Goal: Task Accomplishment & Management: Use online tool/utility

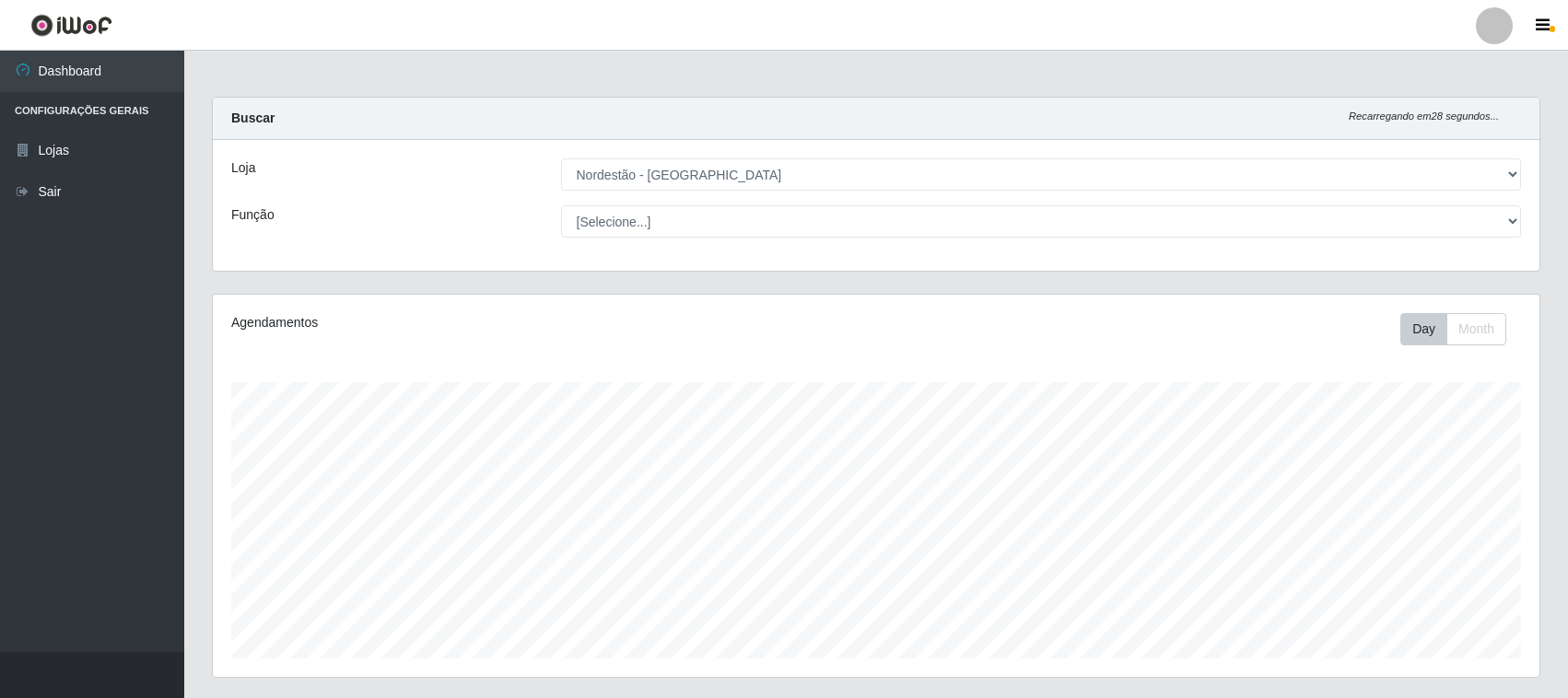
select select "420"
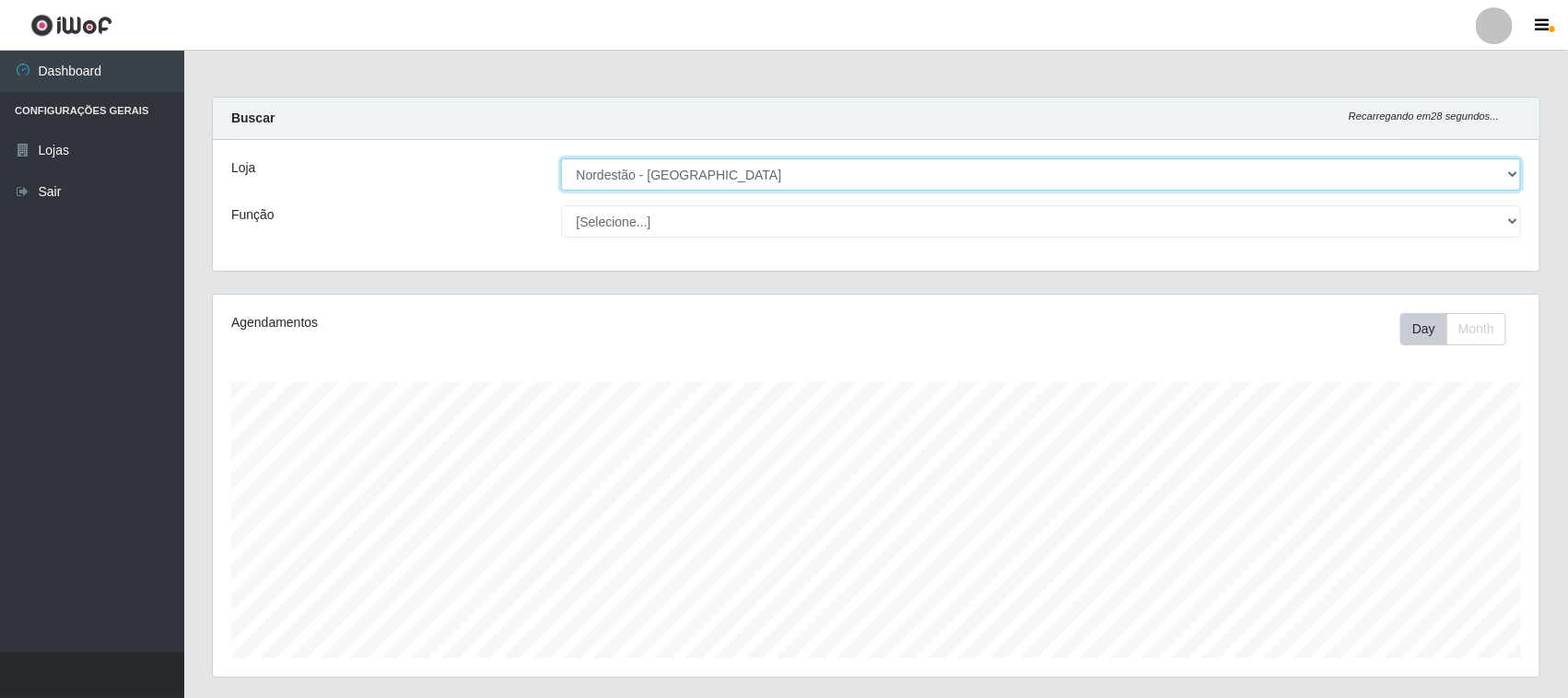
click at [837, 181] on select "[Selecione...] Nordestão - [GEOGRAPHIC_DATA]" at bounding box center [1041, 175] width 961 height 32
click at [561, 159] on select "[Selecione...] Nordestão - [GEOGRAPHIC_DATA]" at bounding box center [1041, 175] width 961 height 32
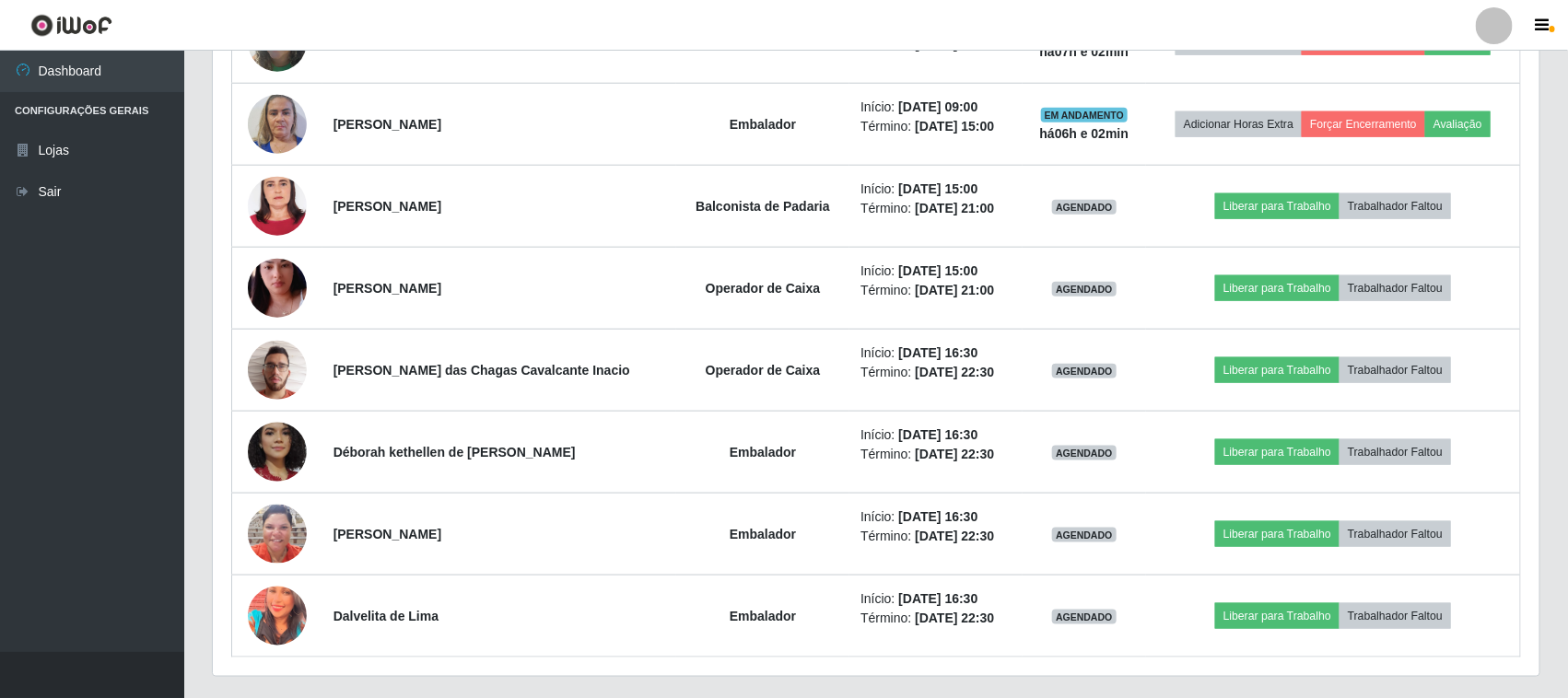
scroll to position [576, 0]
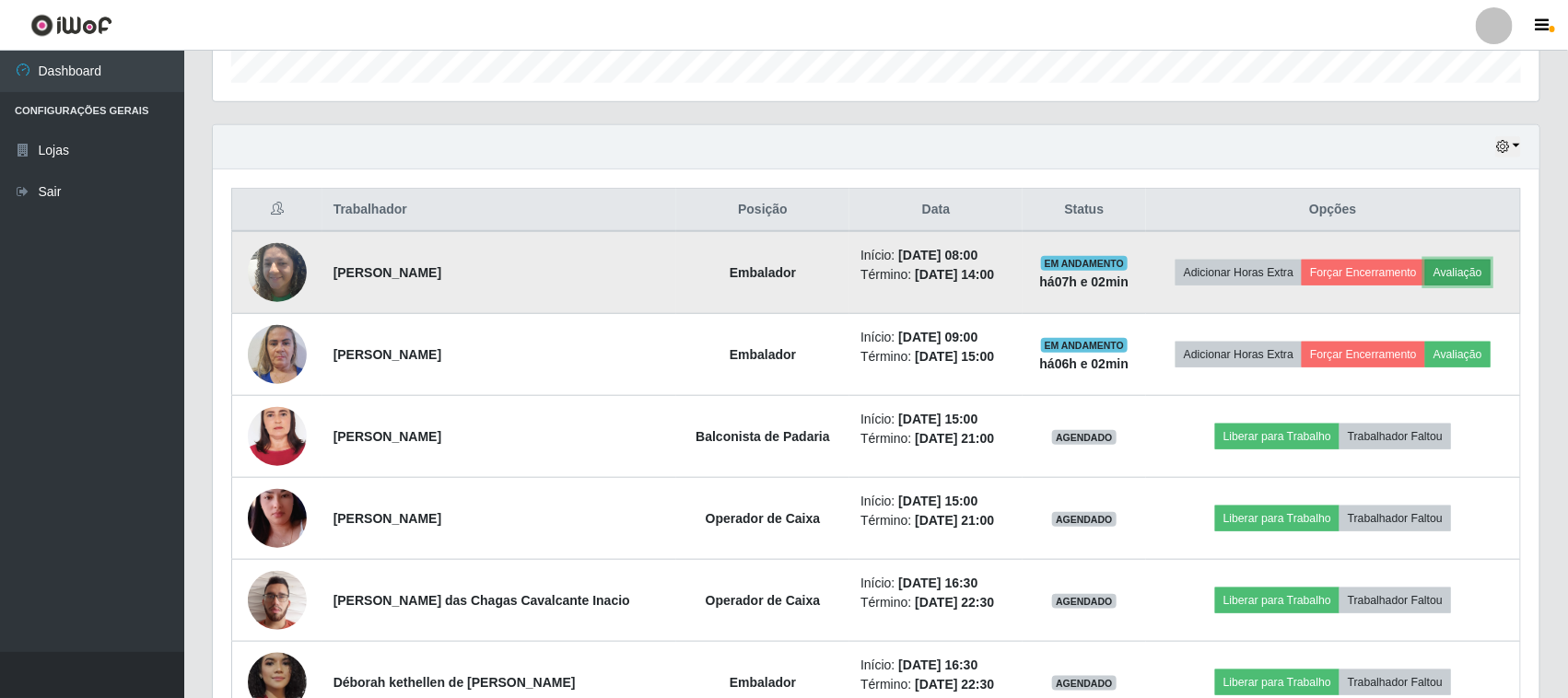
click at [1467, 269] on button "Avaliação" at bounding box center [1458, 272] width 66 height 26
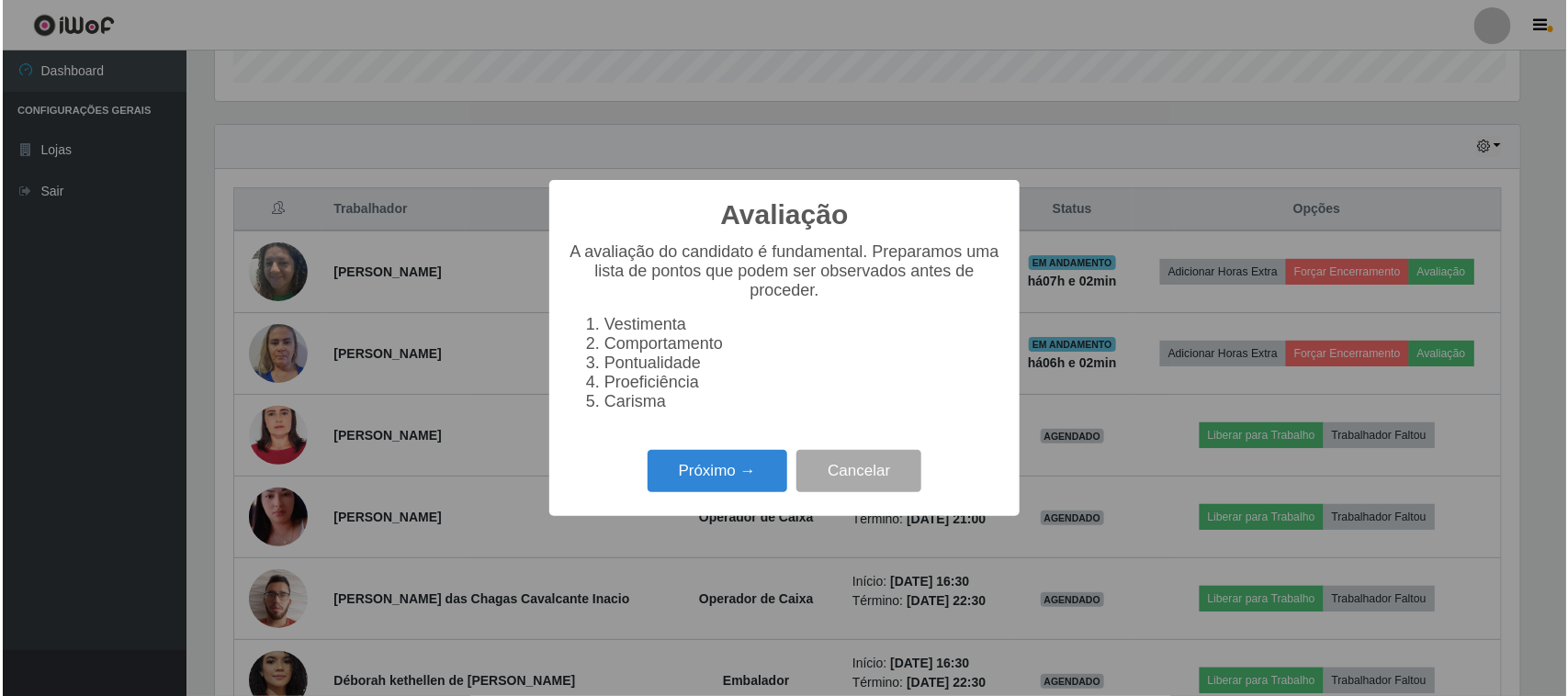
scroll to position [382, 1310]
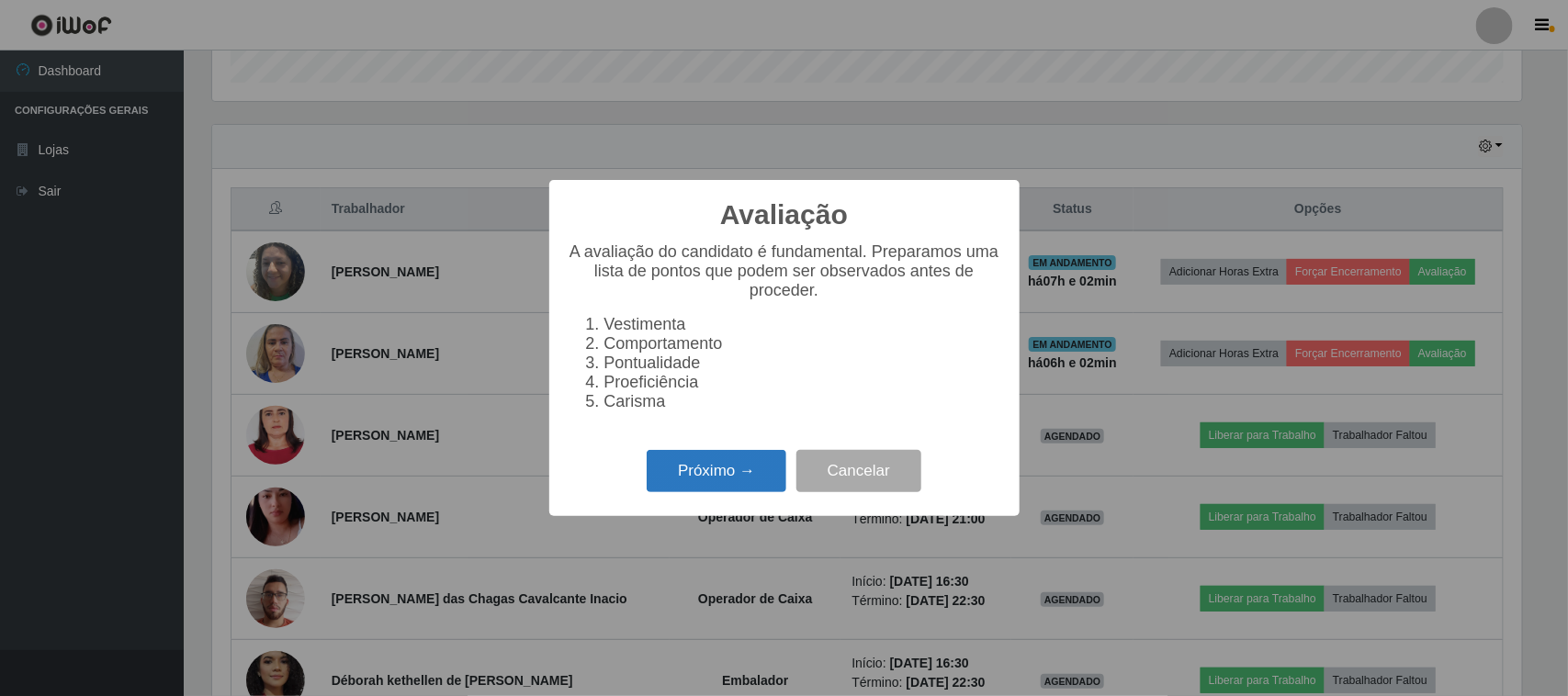
click at [750, 491] on button "Próximo →" at bounding box center [716, 472] width 139 height 44
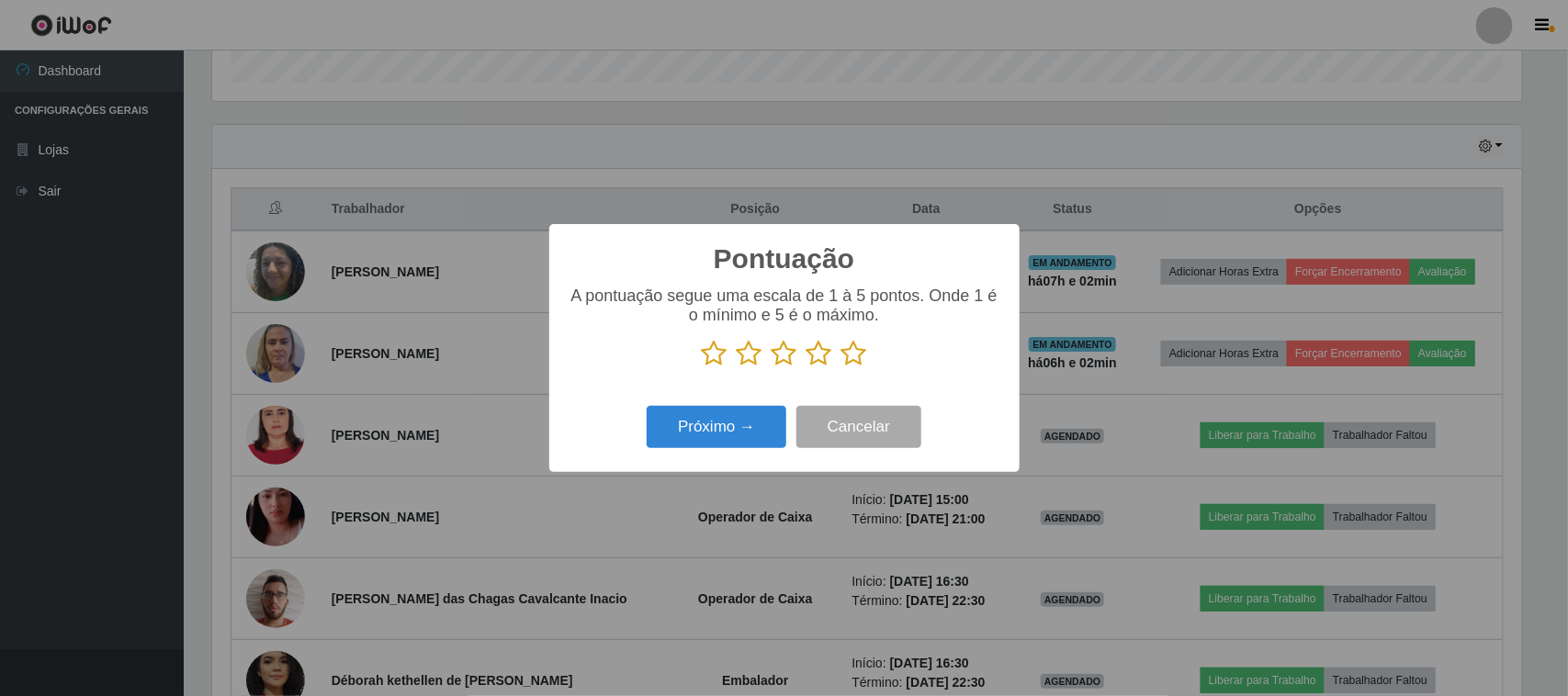
click at [841, 368] on p at bounding box center [784, 354] width 433 height 27
click at [859, 363] on icon at bounding box center [854, 354] width 26 height 27
click at [842, 368] on input "radio" at bounding box center [842, 368] width 0 height 0
drag, startPoint x: 777, startPoint y: 402, endPoint x: 767, endPoint y: 423, distance: 23.3
click at [777, 404] on div "Pontuação × A pontuação segue uma escala de 1 à 5 pontos. Onde 1 é o mínimo e 5…" at bounding box center [784, 347] width 470 height 247
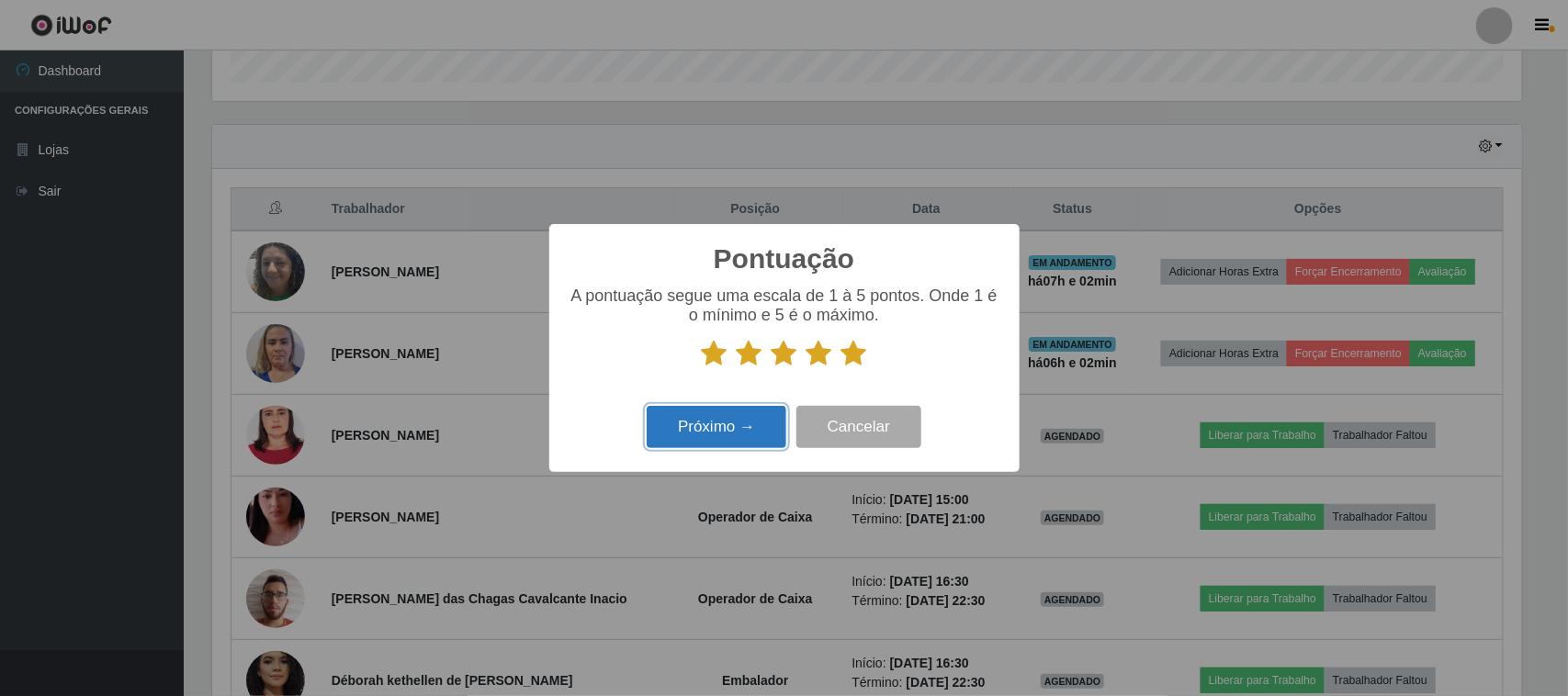
click at [767, 423] on button "Próximo →" at bounding box center [716, 428] width 139 height 44
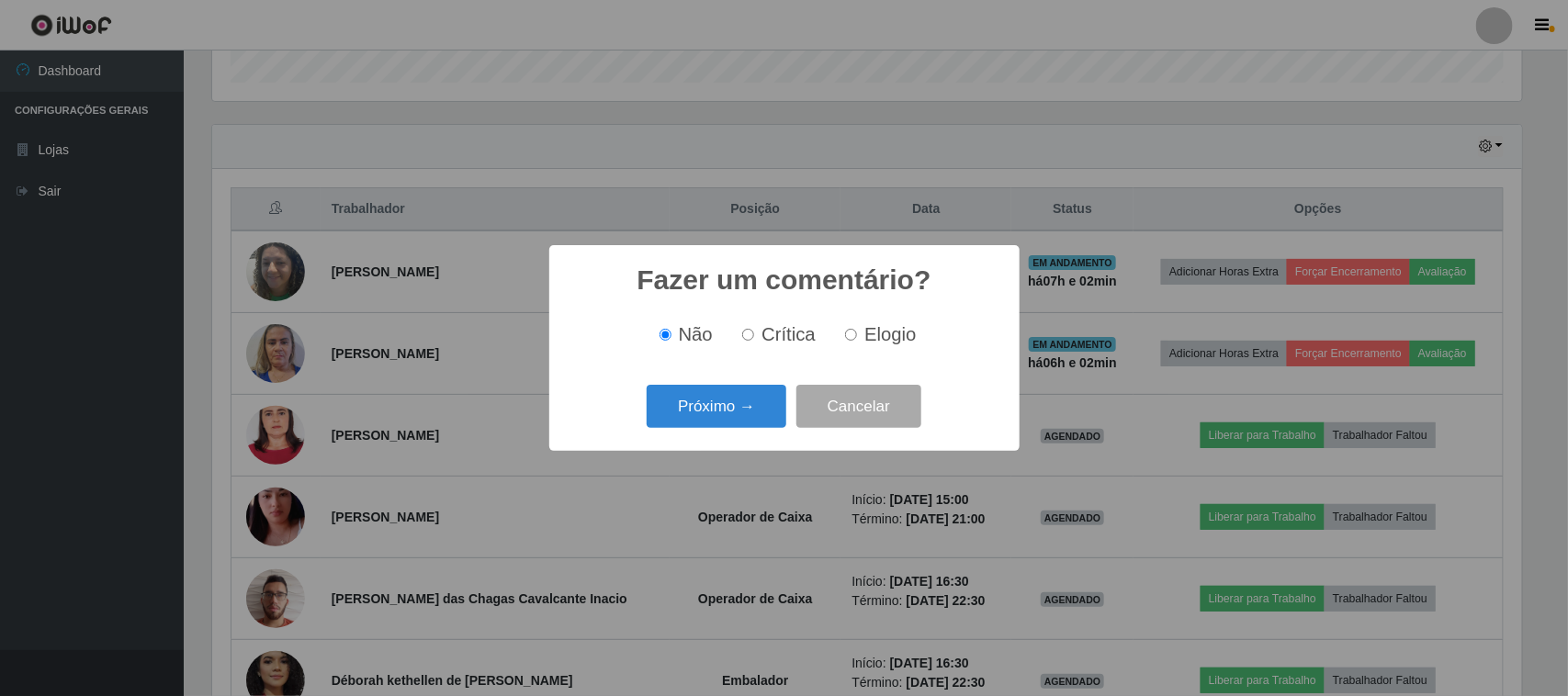
click at [855, 341] on label "Elogio" at bounding box center [877, 335] width 78 height 21
click at [855, 340] on input "Elogio" at bounding box center [850, 335] width 12 height 12
radio input "true"
click at [754, 394] on button "Próximo →" at bounding box center [716, 407] width 139 height 44
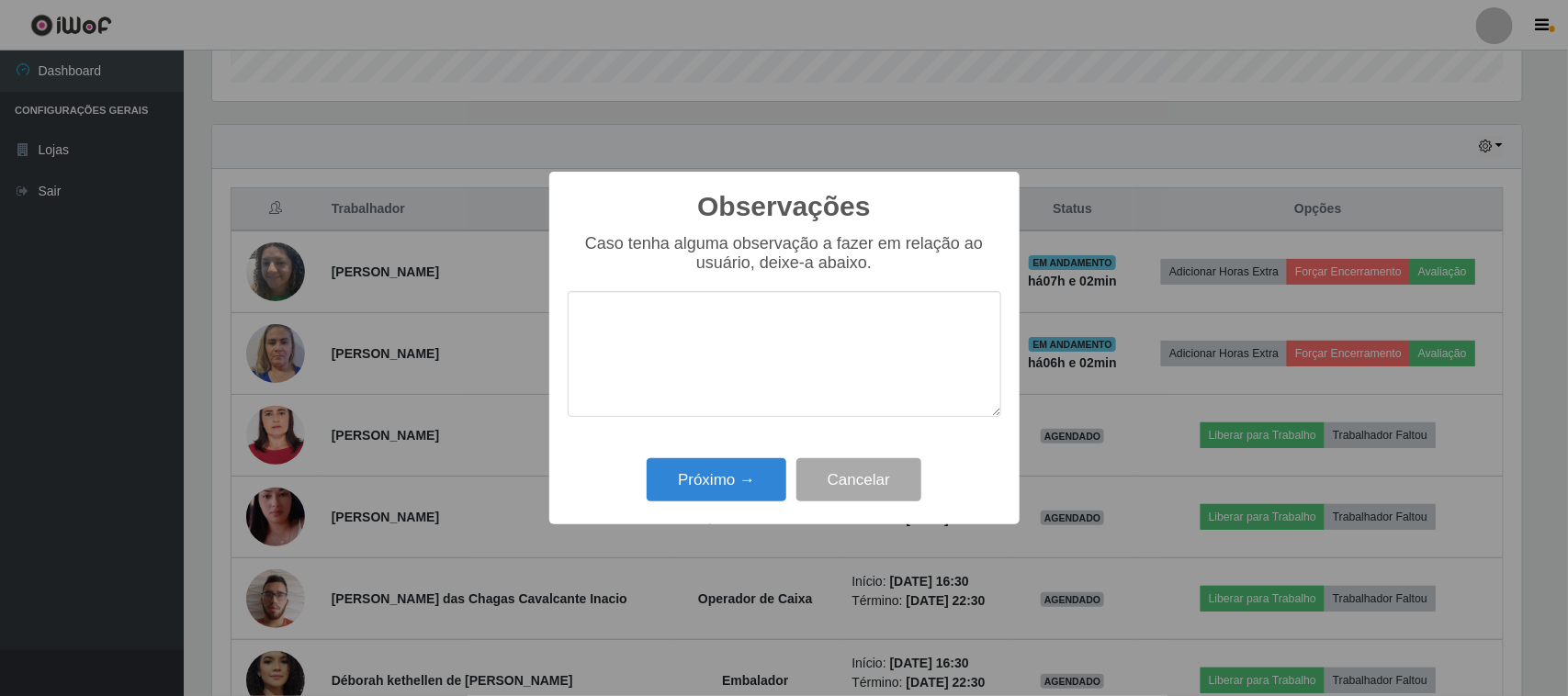
click at [874, 326] on textarea at bounding box center [784, 354] width 433 height 126
type textarea "pontual"
click at [713, 498] on button "Próximo →" at bounding box center [716, 480] width 139 height 44
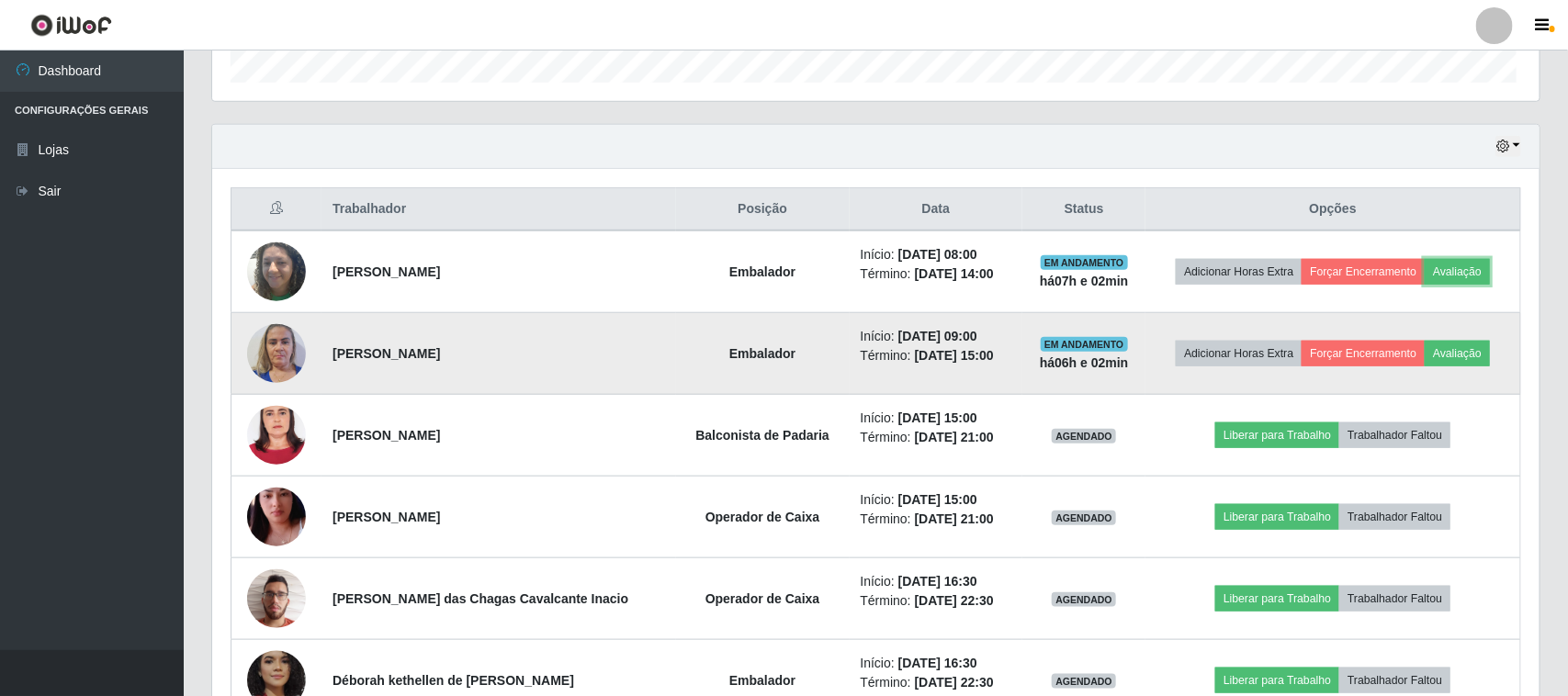
scroll to position [382, 1322]
click at [1443, 358] on button "Avaliação" at bounding box center [1453, 353] width 65 height 26
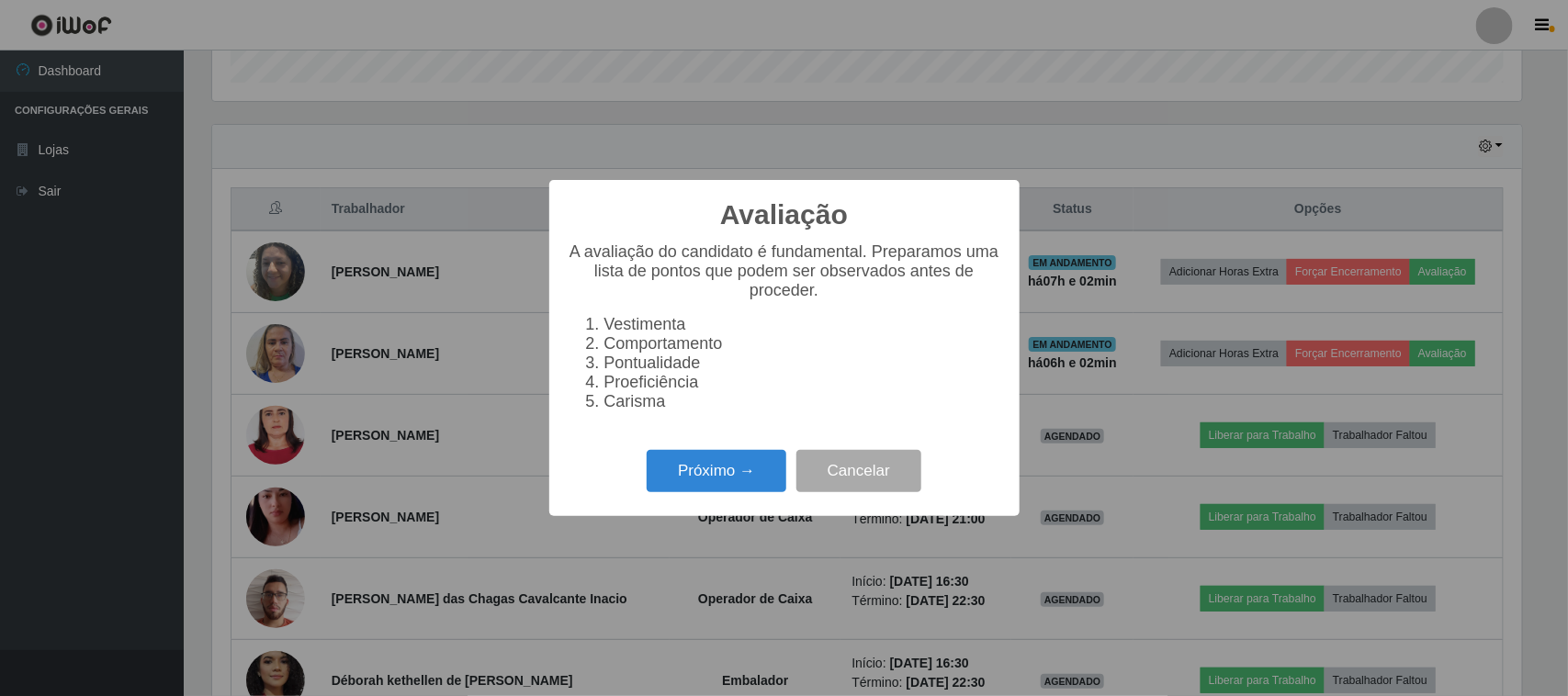
scroll to position [382, 1310]
click at [702, 493] on button "Próximo →" at bounding box center [716, 472] width 139 height 44
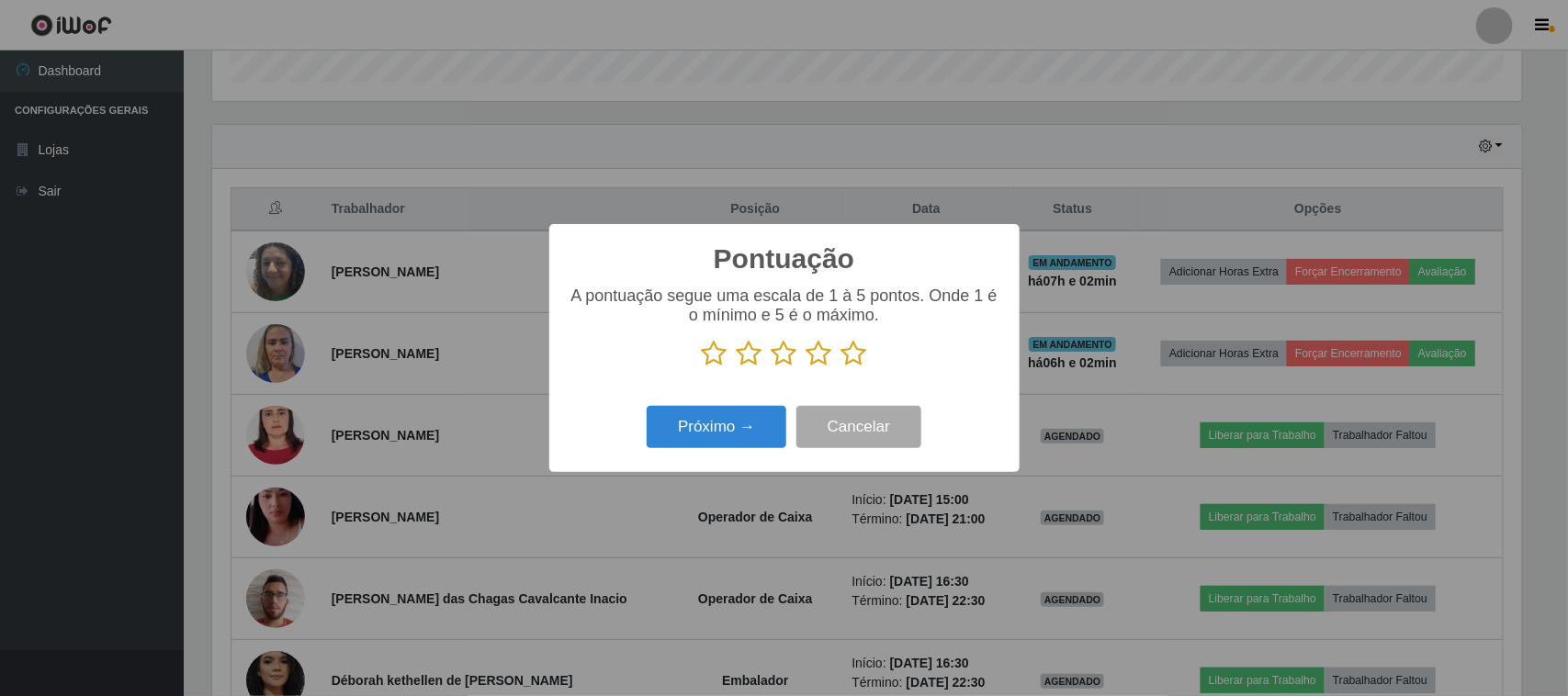
scroll to position [918382, 917236]
click at [883, 366] on p at bounding box center [784, 354] width 433 height 27
click at [859, 363] on icon at bounding box center [854, 354] width 26 height 27
click at [842, 368] on input "radio" at bounding box center [842, 368] width 0 height 0
click at [735, 420] on button "Próximo →" at bounding box center [716, 428] width 139 height 44
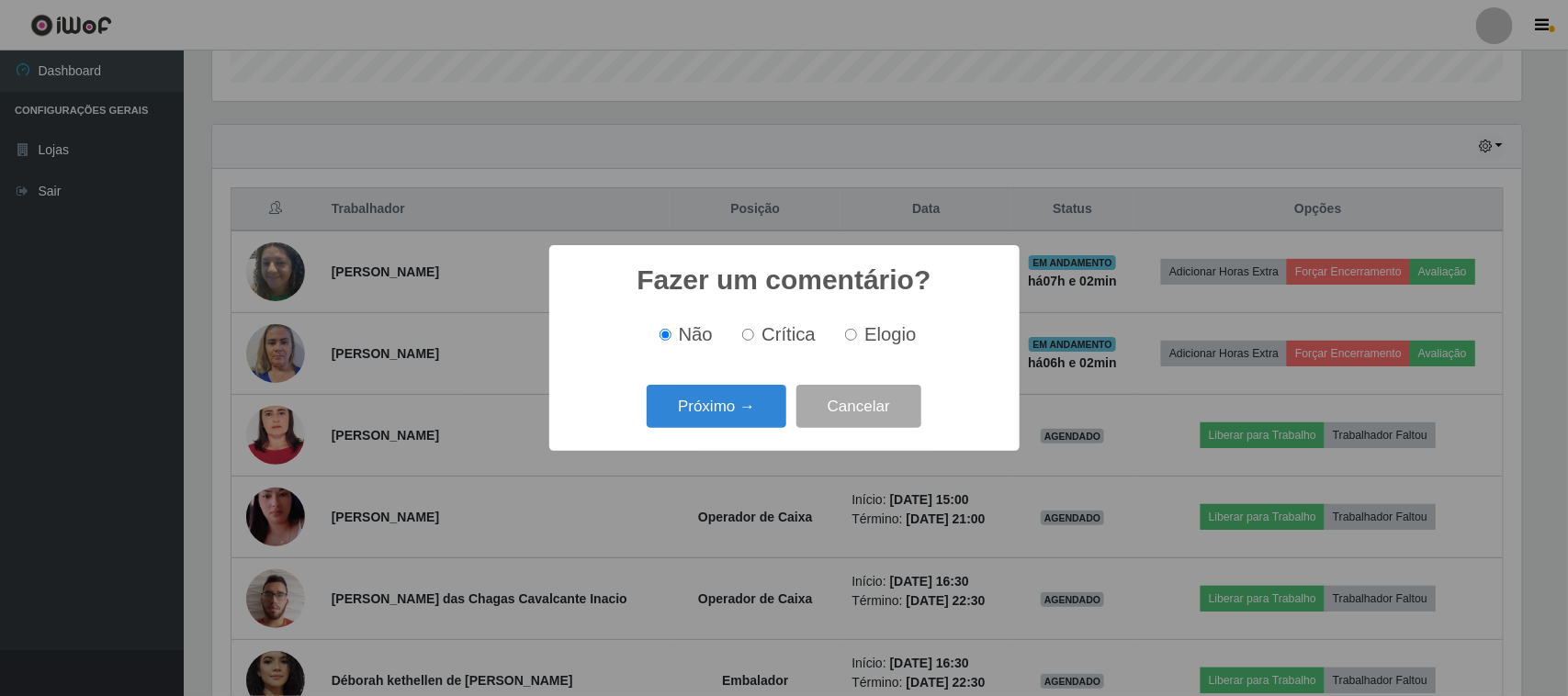
drag, startPoint x: 862, startPoint y: 310, endPoint x: 869, endPoint y: 341, distance: 31.8
click at [862, 312] on div "Não Crítica Elogio" at bounding box center [784, 335] width 433 height 54
click at [869, 341] on span "Elogio" at bounding box center [890, 334] width 51 height 20
click at [857, 340] on input "Elogio" at bounding box center [850, 335] width 12 height 12
radio input "true"
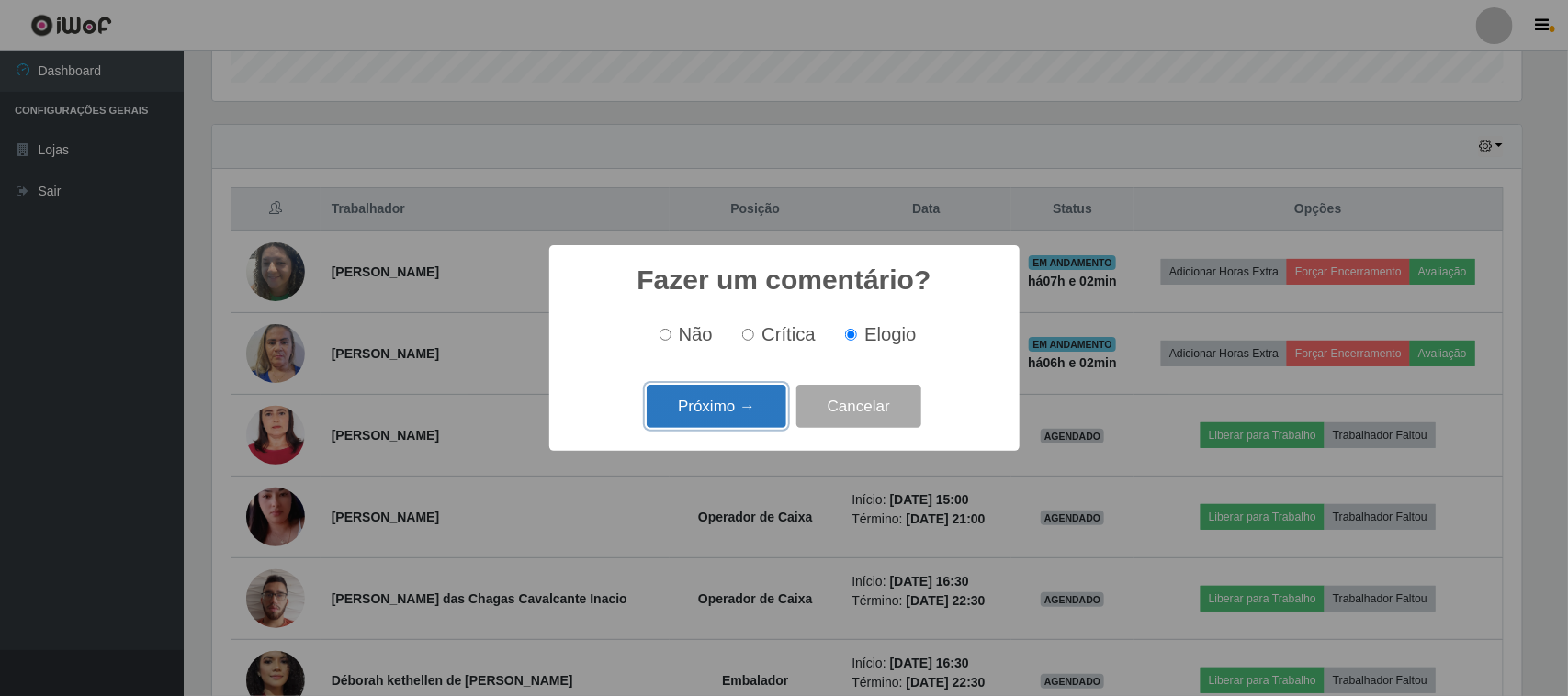
click at [760, 388] on button "Próximo →" at bounding box center [716, 407] width 139 height 44
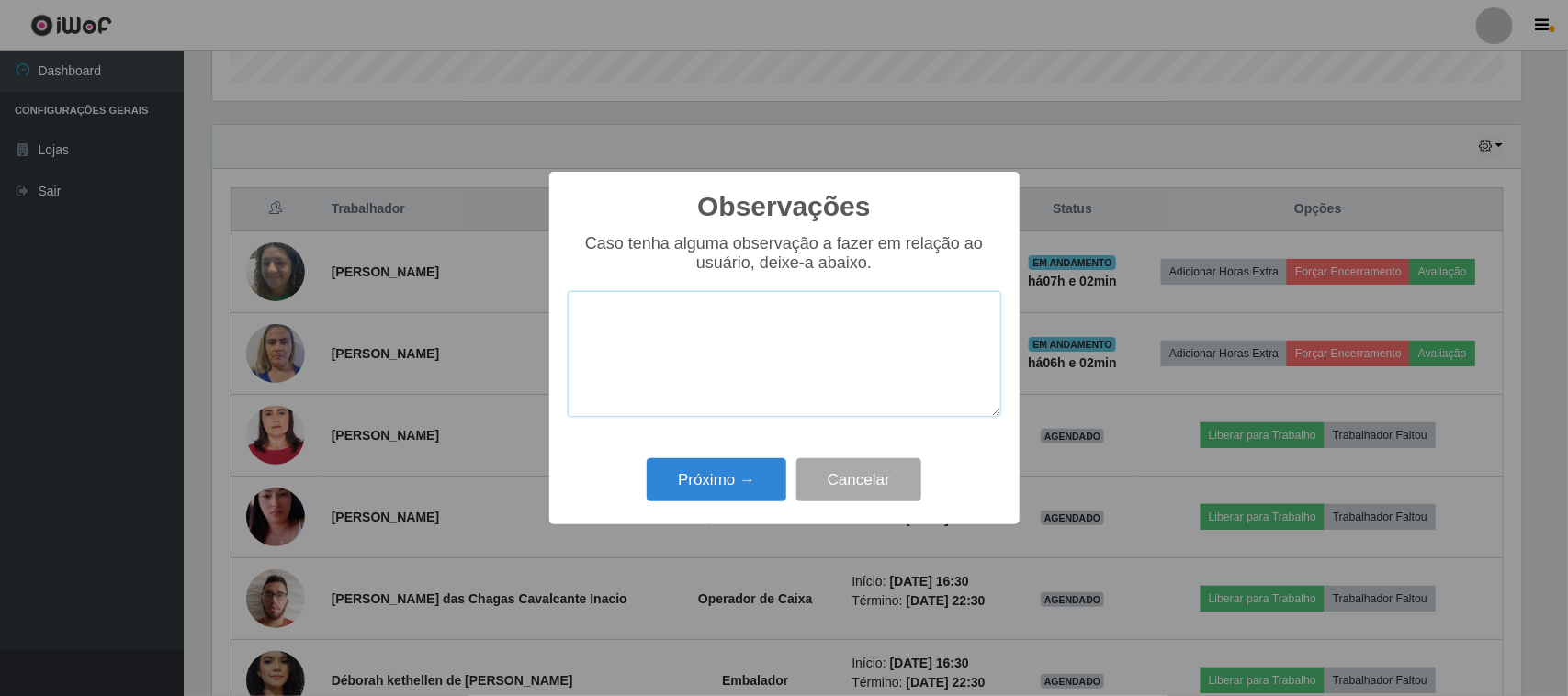
click at [830, 321] on textarea at bounding box center [784, 354] width 433 height 126
type textarea "pontual"
click at [740, 479] on button "Próximo →" at bounding box center [716, 480] width 139 height 44
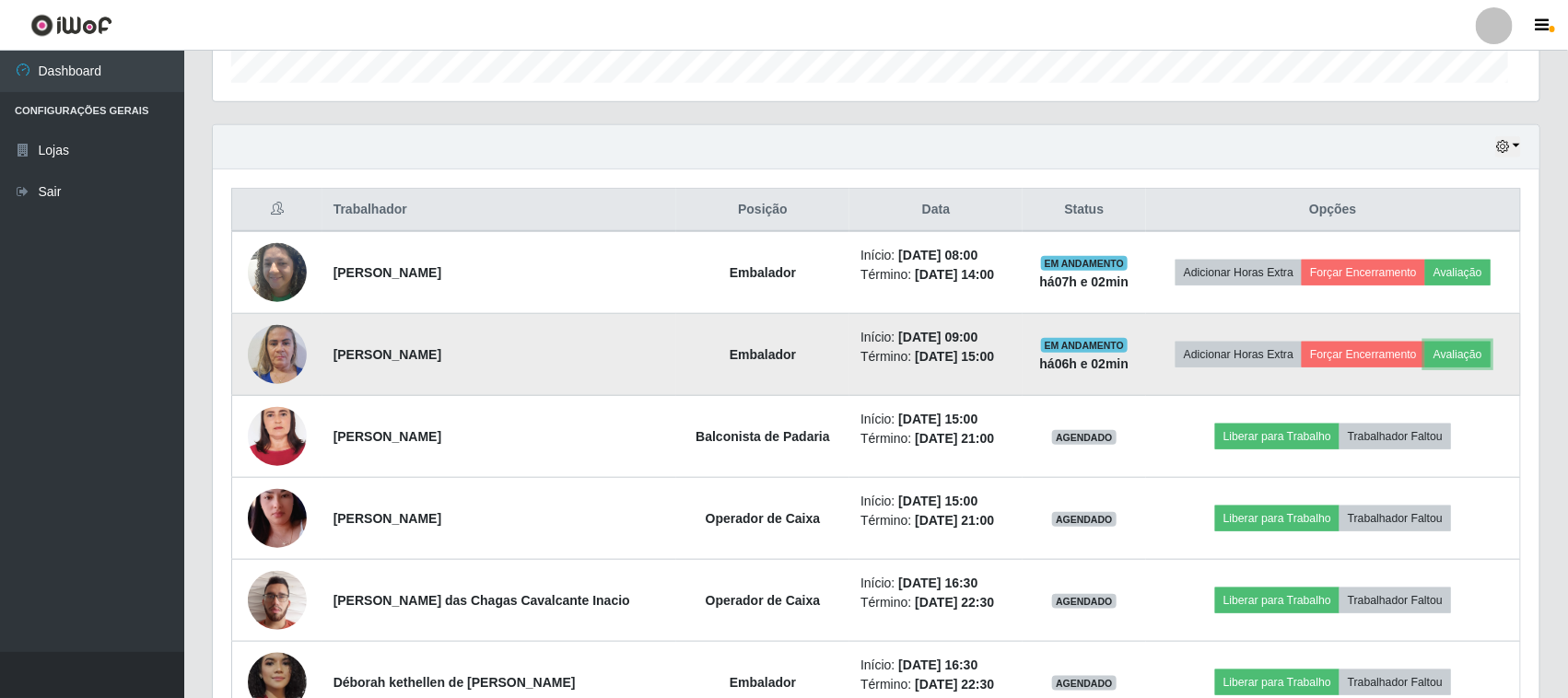
scroll to position [383, 1326]
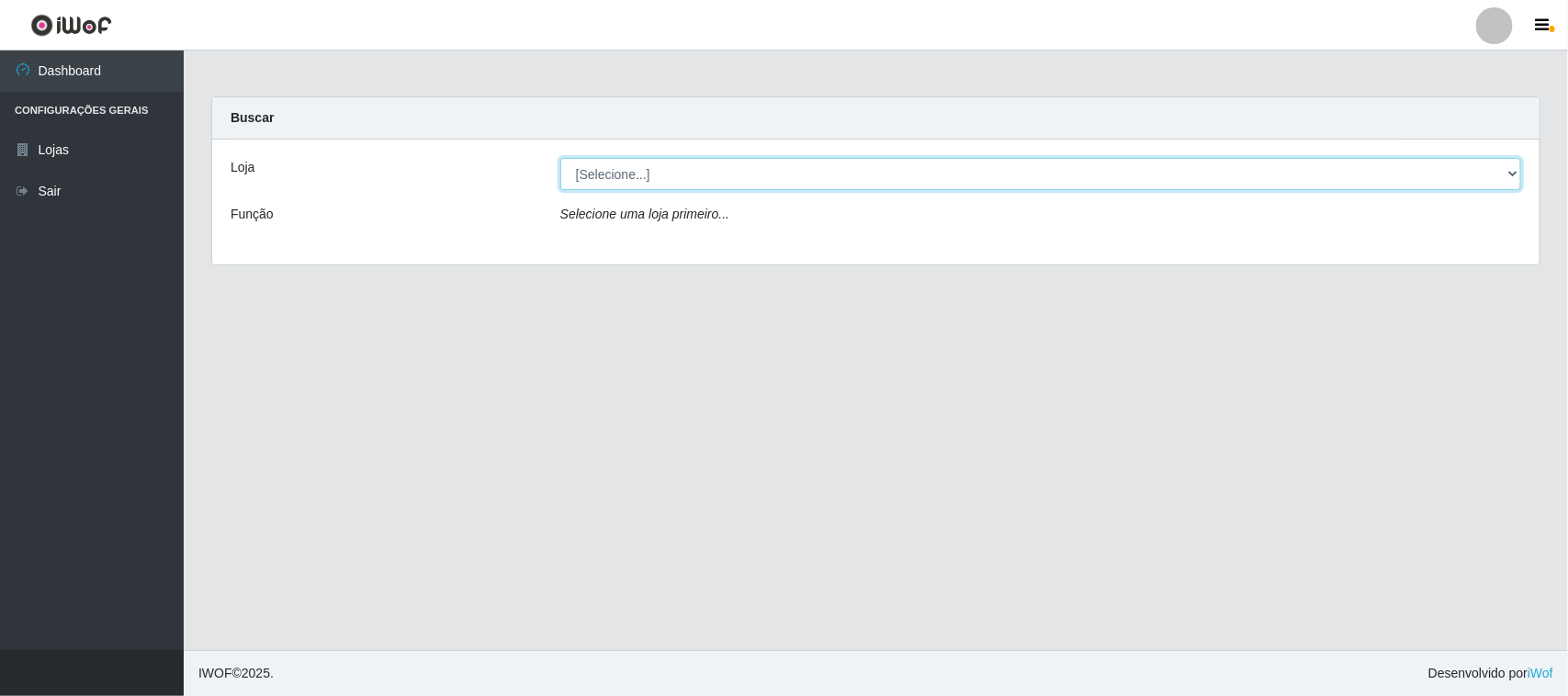
click at [1309, 166] on select "[Selecione...] Nordestão - [GEOGRAPHIC_DATA]" at bounding box center [1040, 174] width 960 height 32
select select "420"
click at [560, 158] on select "[Selecione...] Nordestão - [GEOGRAPHIC_DATA]" at bounding box center [1040, 174] width 960 height 32
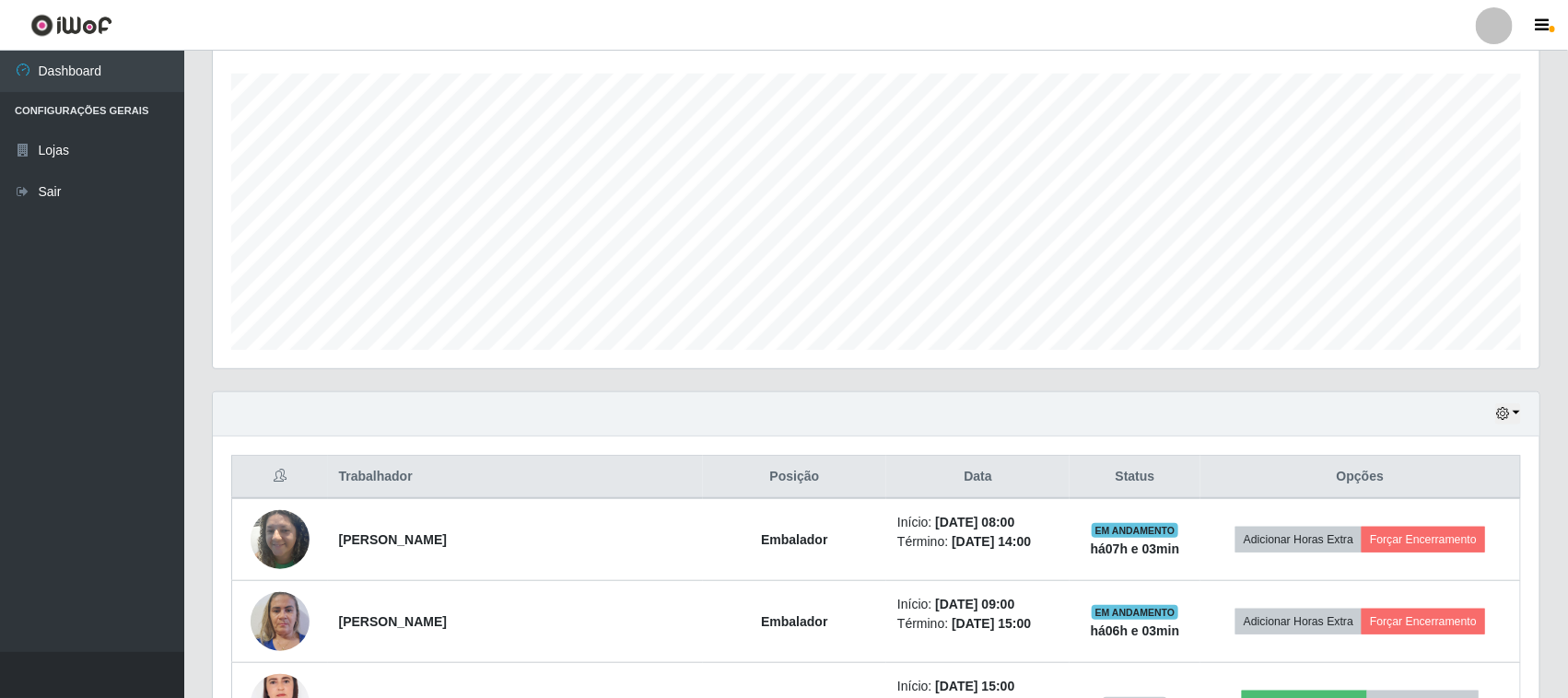
scroll to position [576, 0]
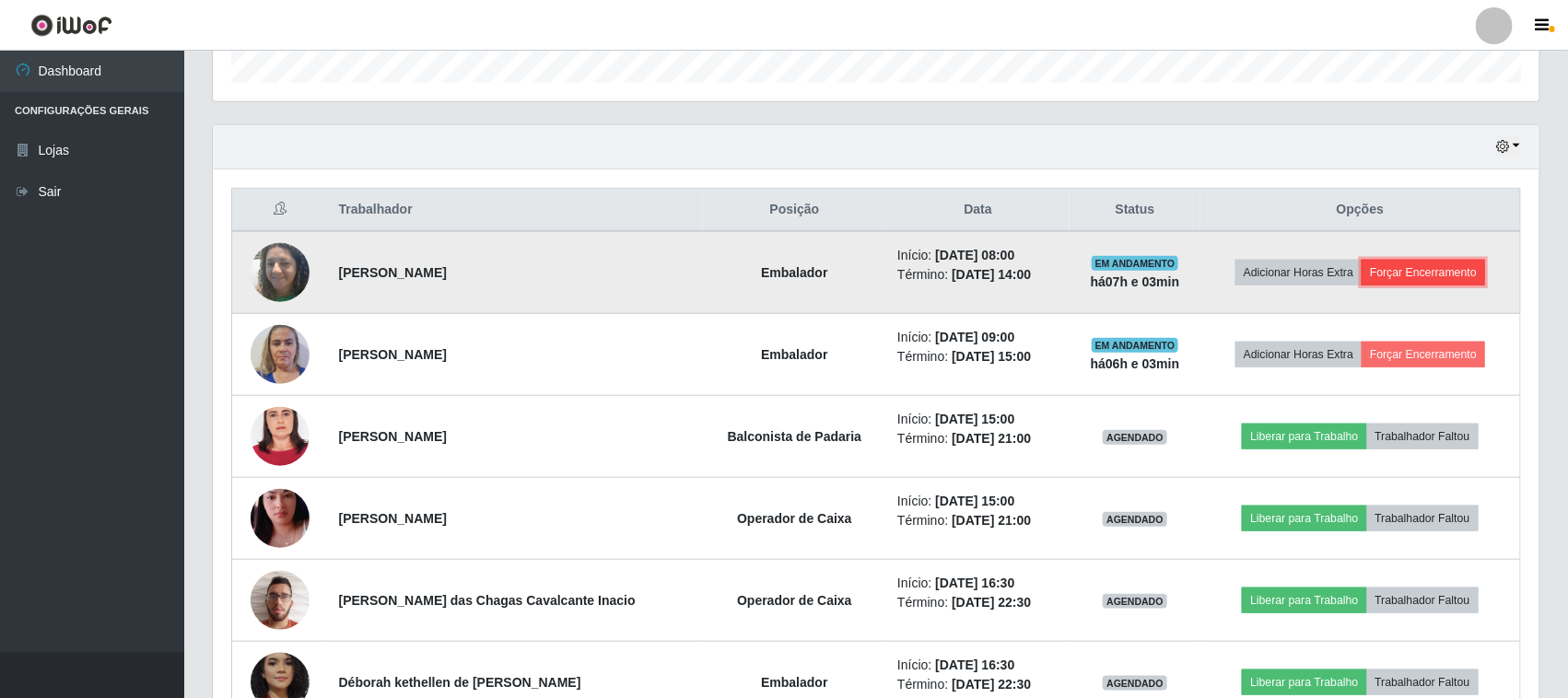
click at [1409, 283] on button "Forçar Encerramento" at bounding box center [1423, 272] width 124 height 26
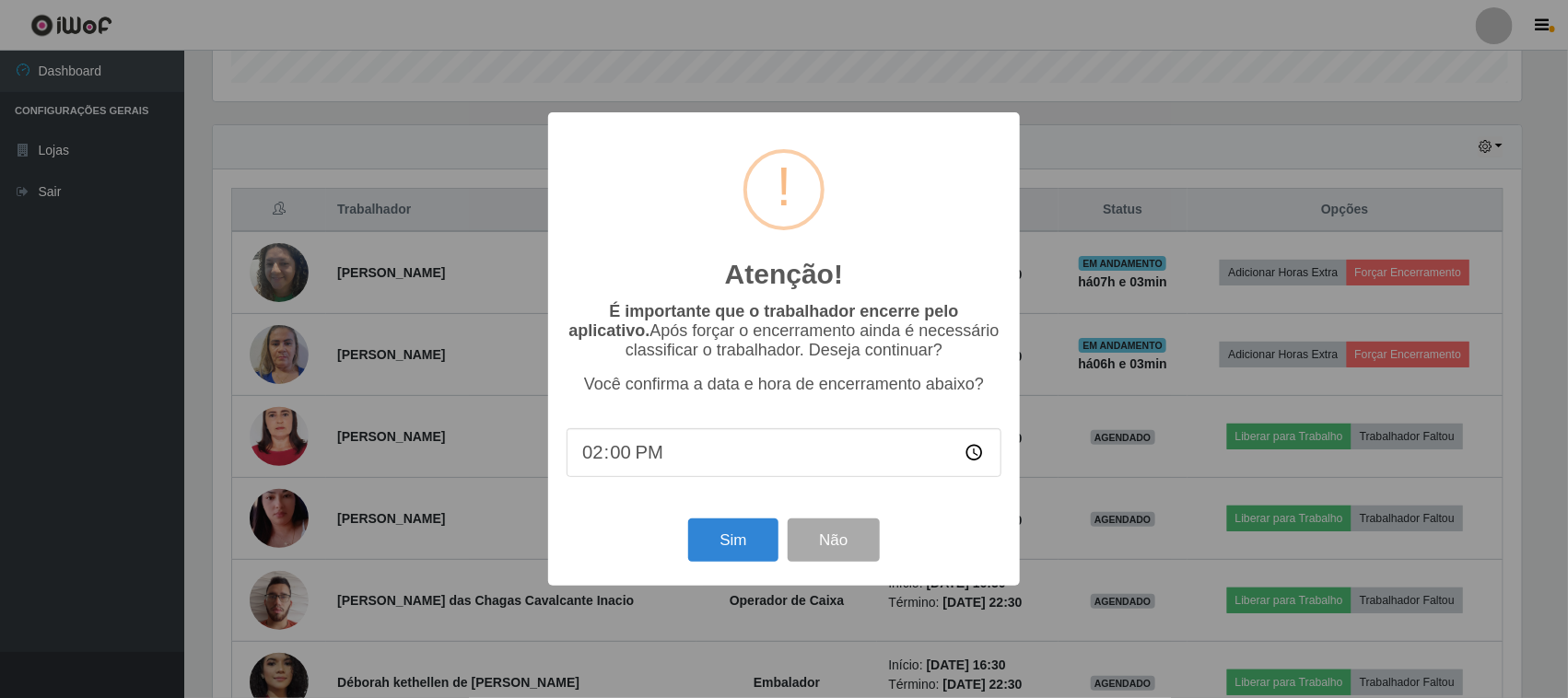
scroll to position [383, 1314]
click at [719, 542] on button "Sim" at bounding box center [736, 541] width 89 height 44
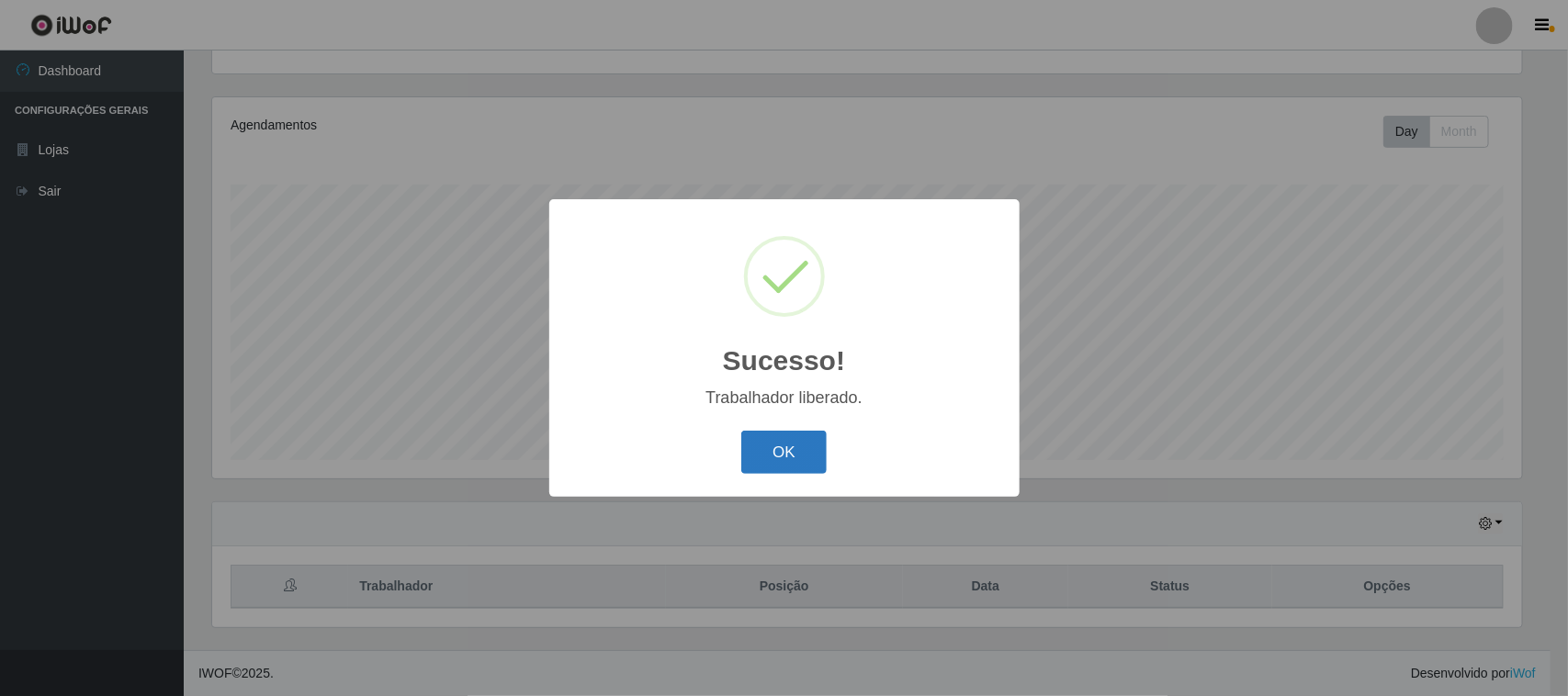
click at [769, 453] on button "OK" at bounding box center [784, 452] width 85 height 44
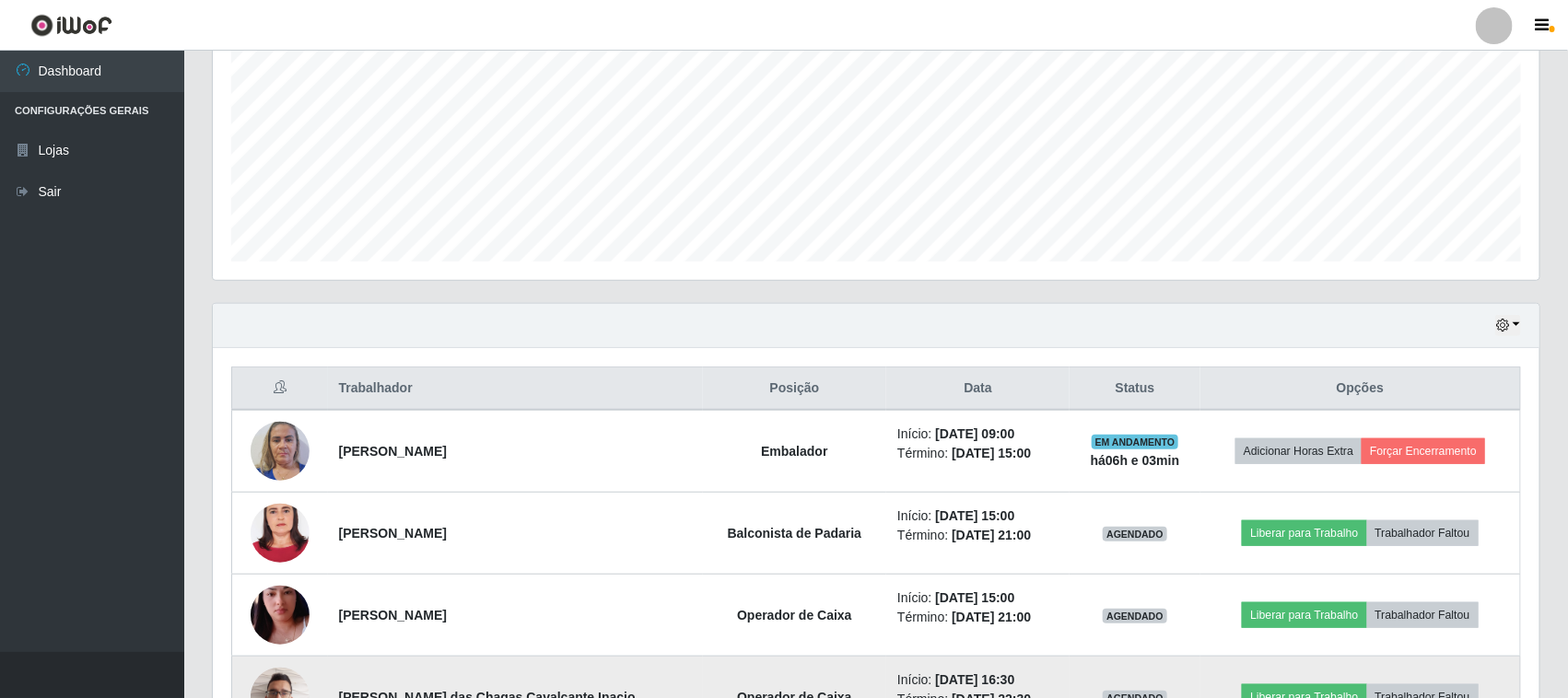
scroll to position [660, 0]
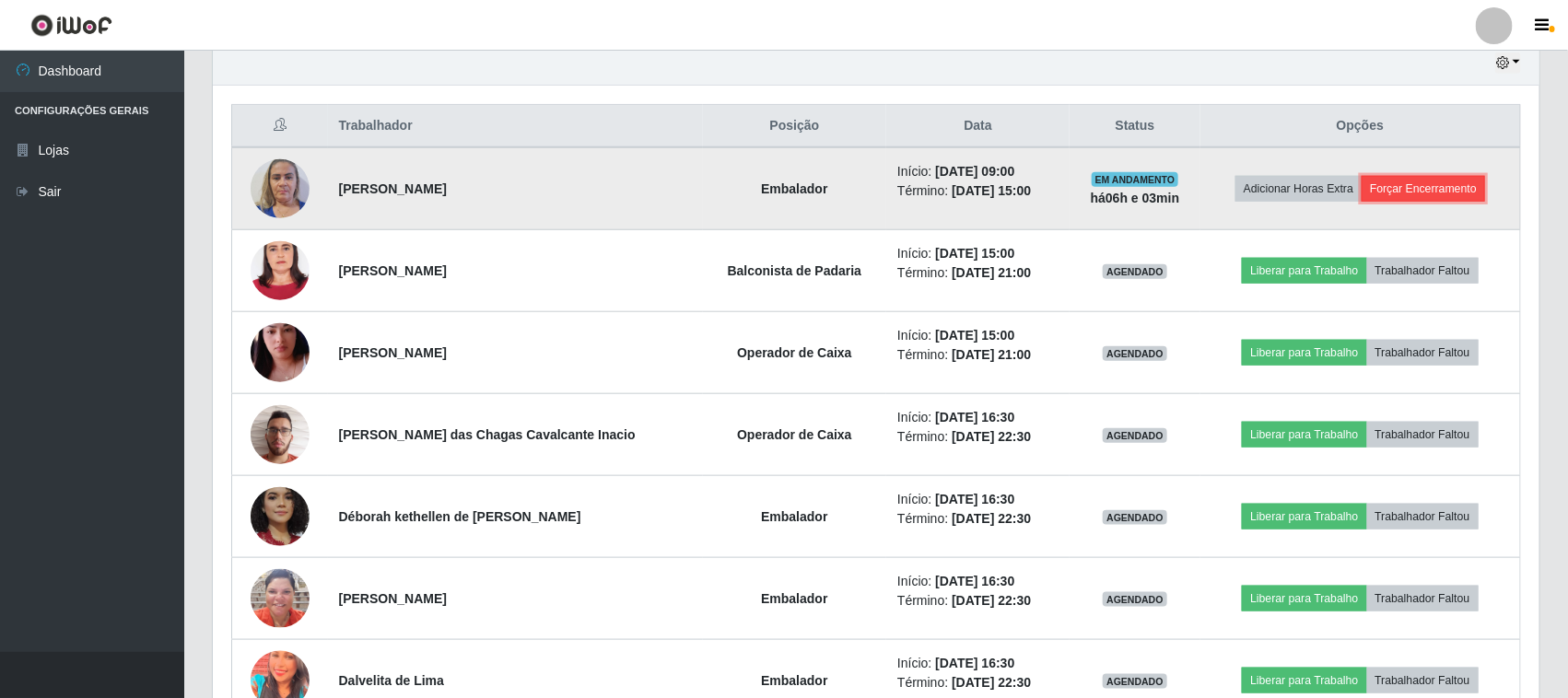
click at [1388, 189] on button "Forçar Encerramento" at bounding box center [1423, 188] width 124 height 26
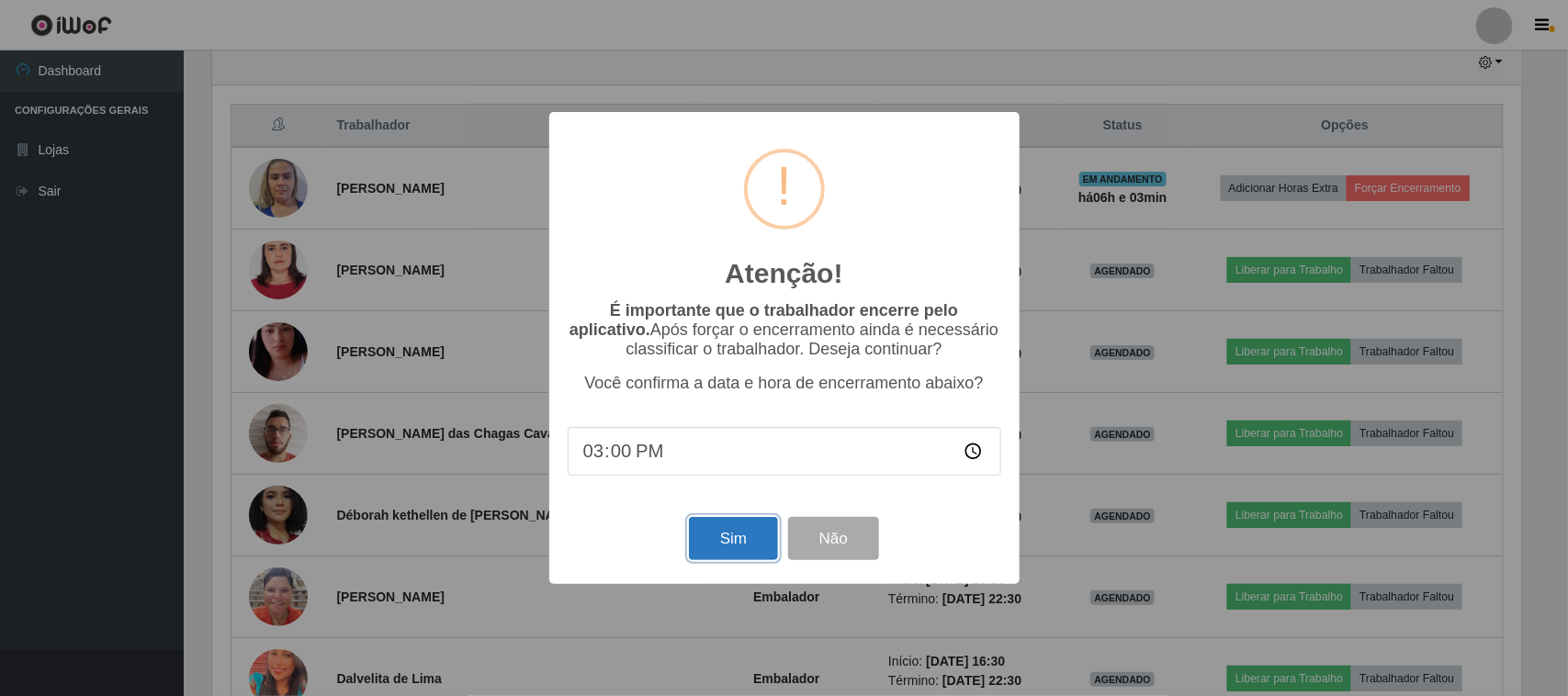
click at [704, 553] on button "Sim" at bounding box center [734, 540] width 89 height 44
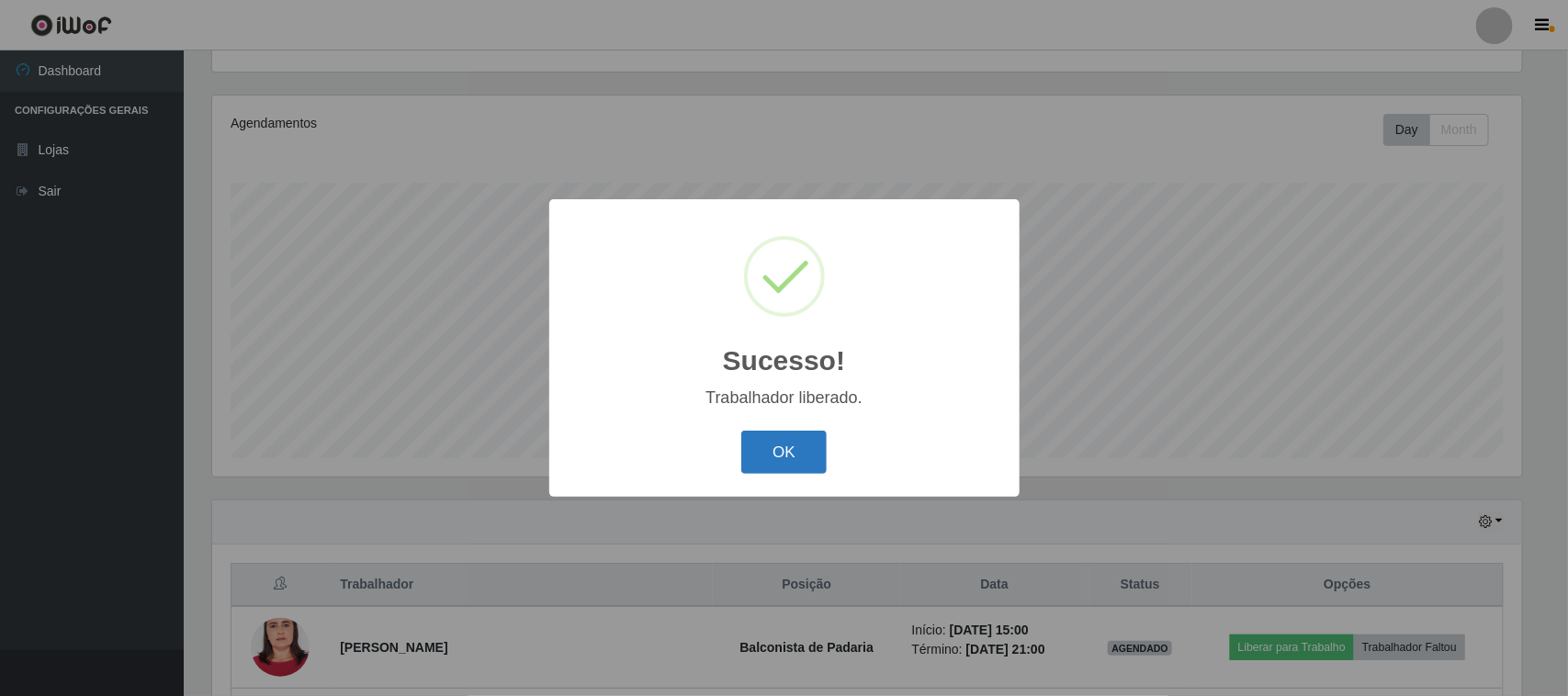
click at [764, 460] on button "OK" at bounding box center [784, 452] width 85 height 44
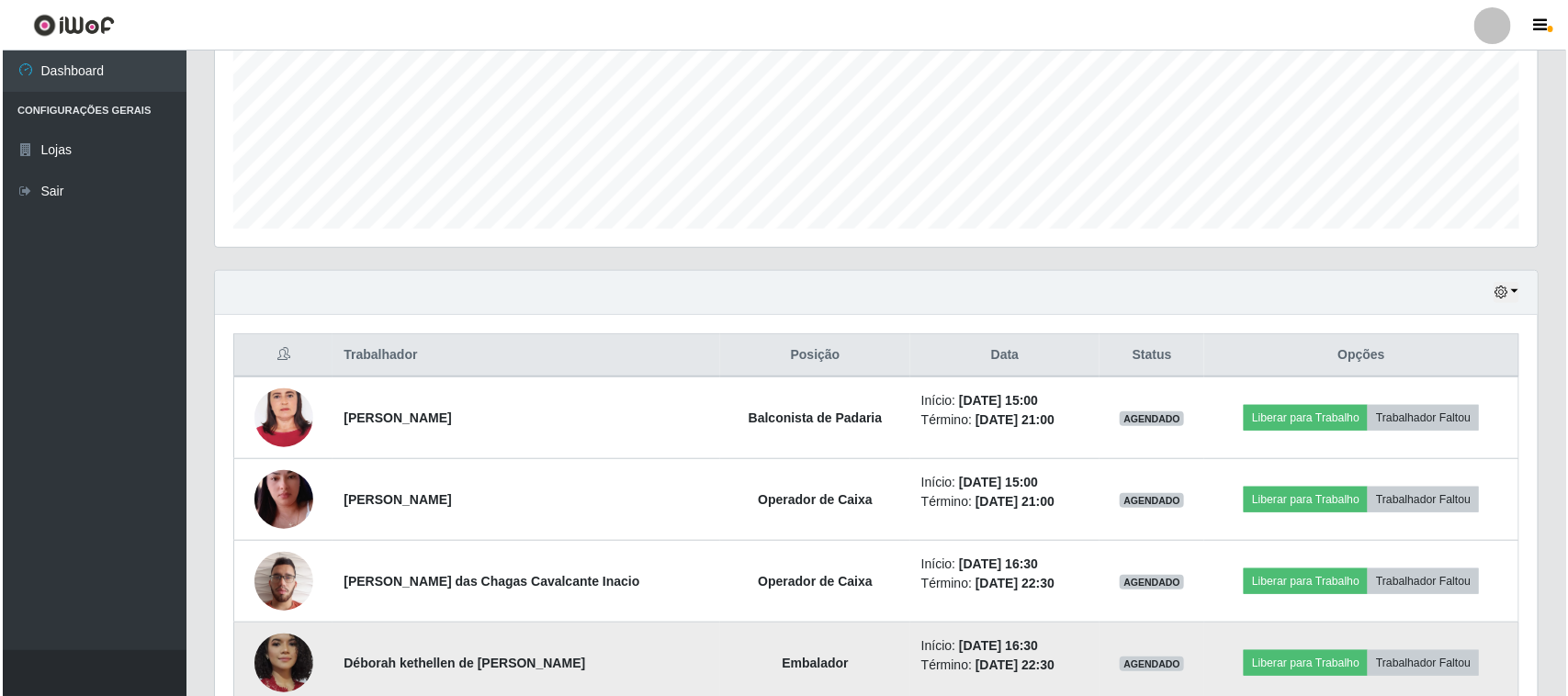
scroll to position [658, 0]
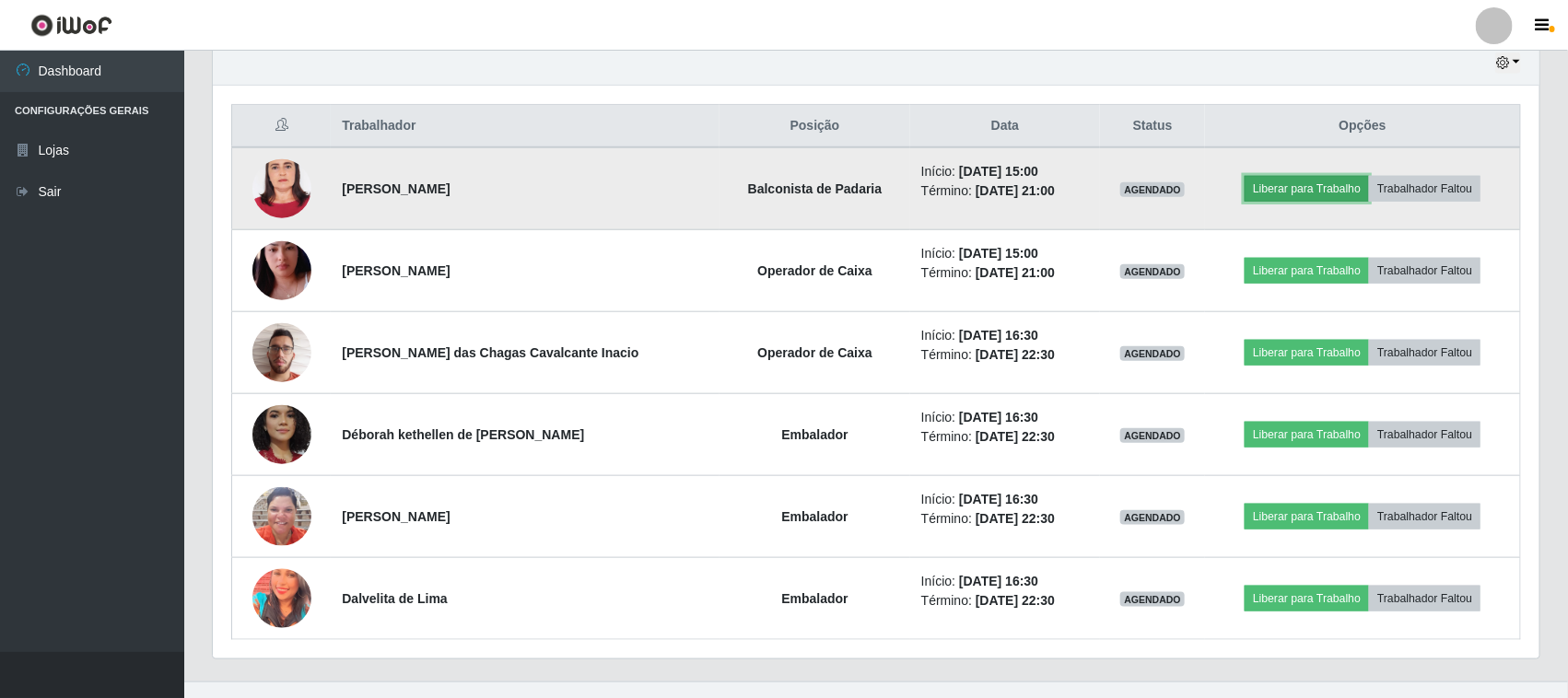
click at [1277, 187] on button "Liberar para Trabalho" at bounding box center [1307, 188] width 125 height 26
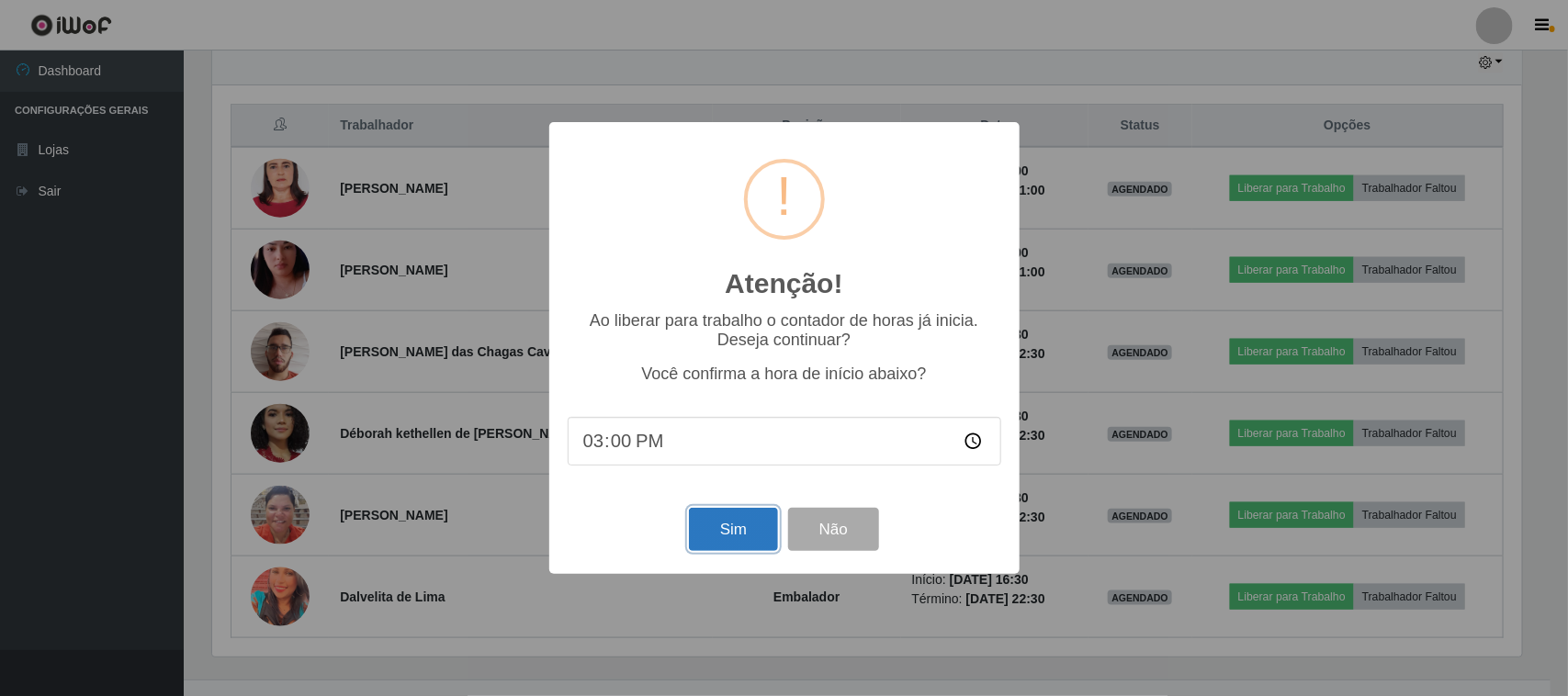
click at [702, 538] on button "Sim" at bounding box center [734, 530] width 89 height 44
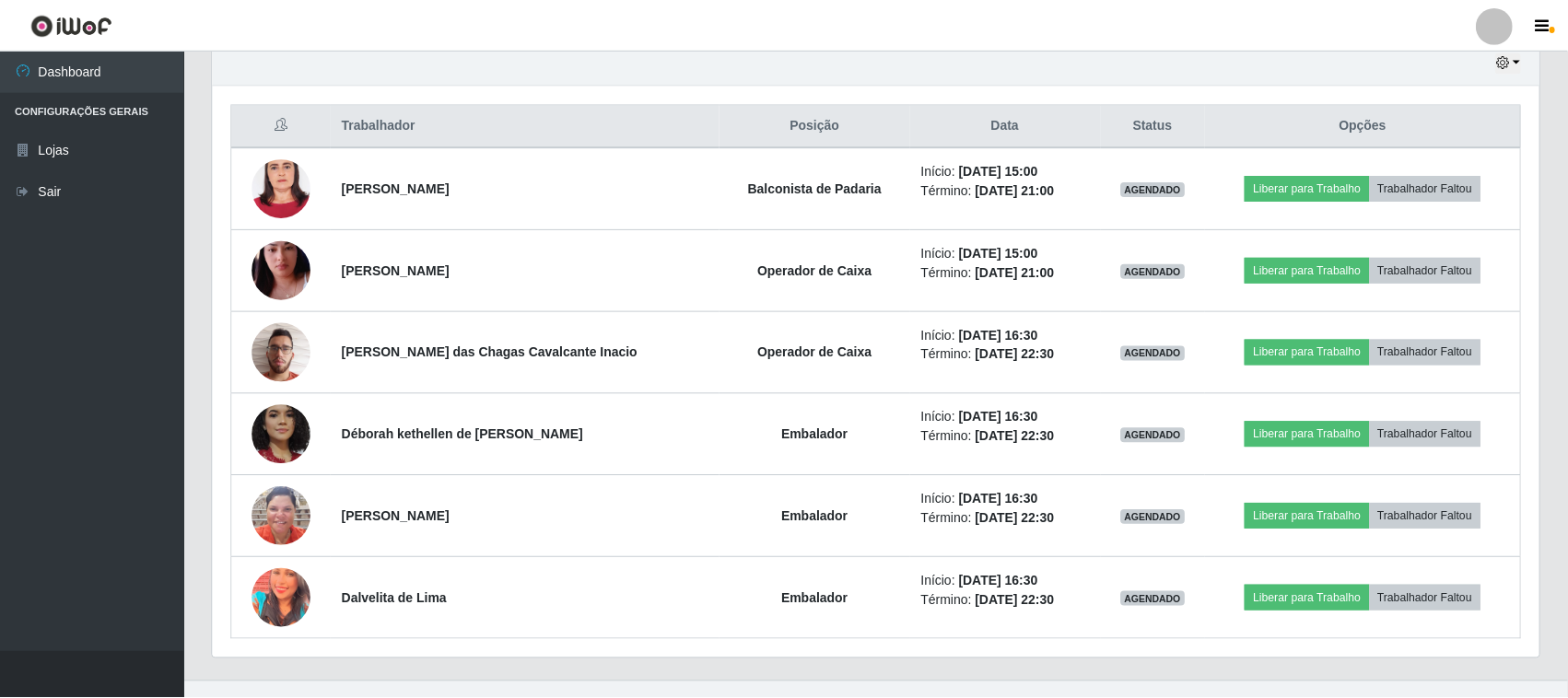
scroll to position [0, 0]
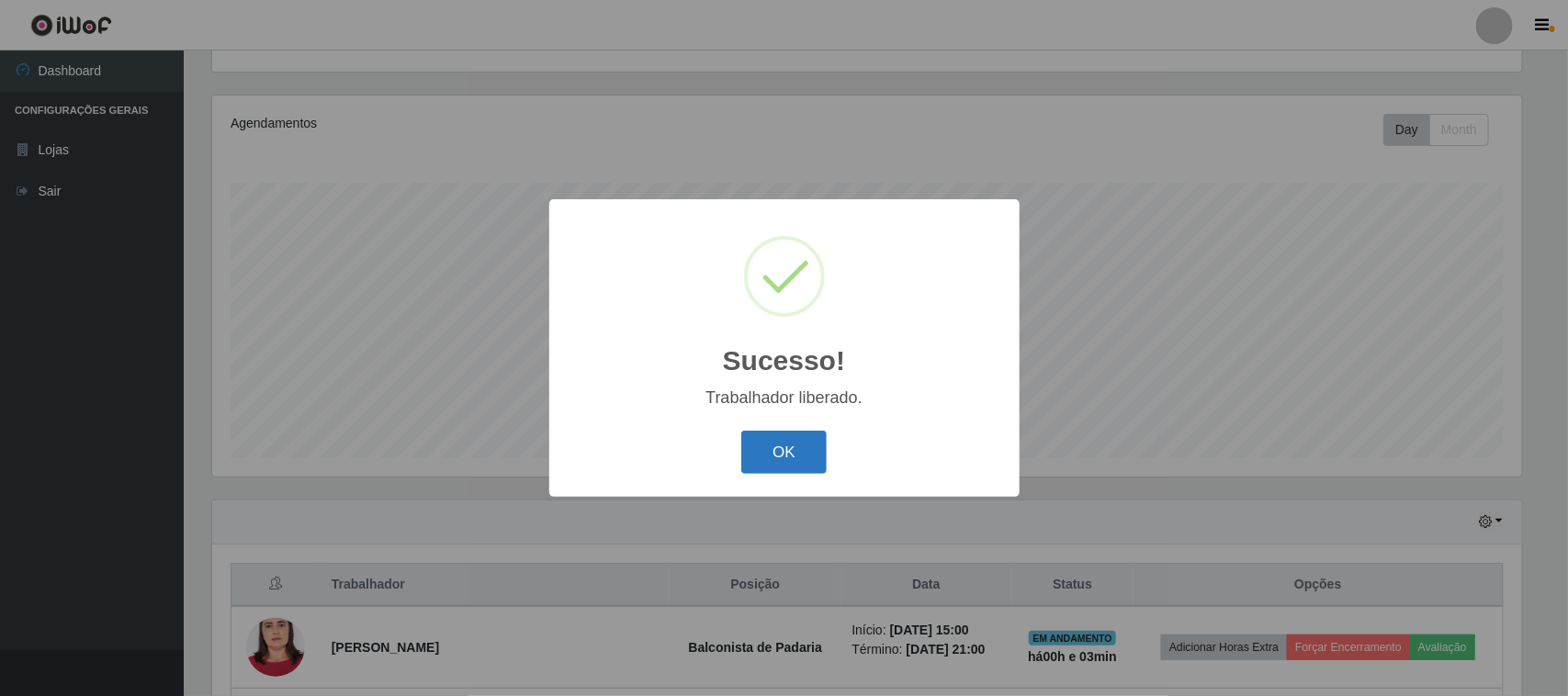
click at [802, 448] on button "OK" at bounding box center [784, 452] width 85 height 44
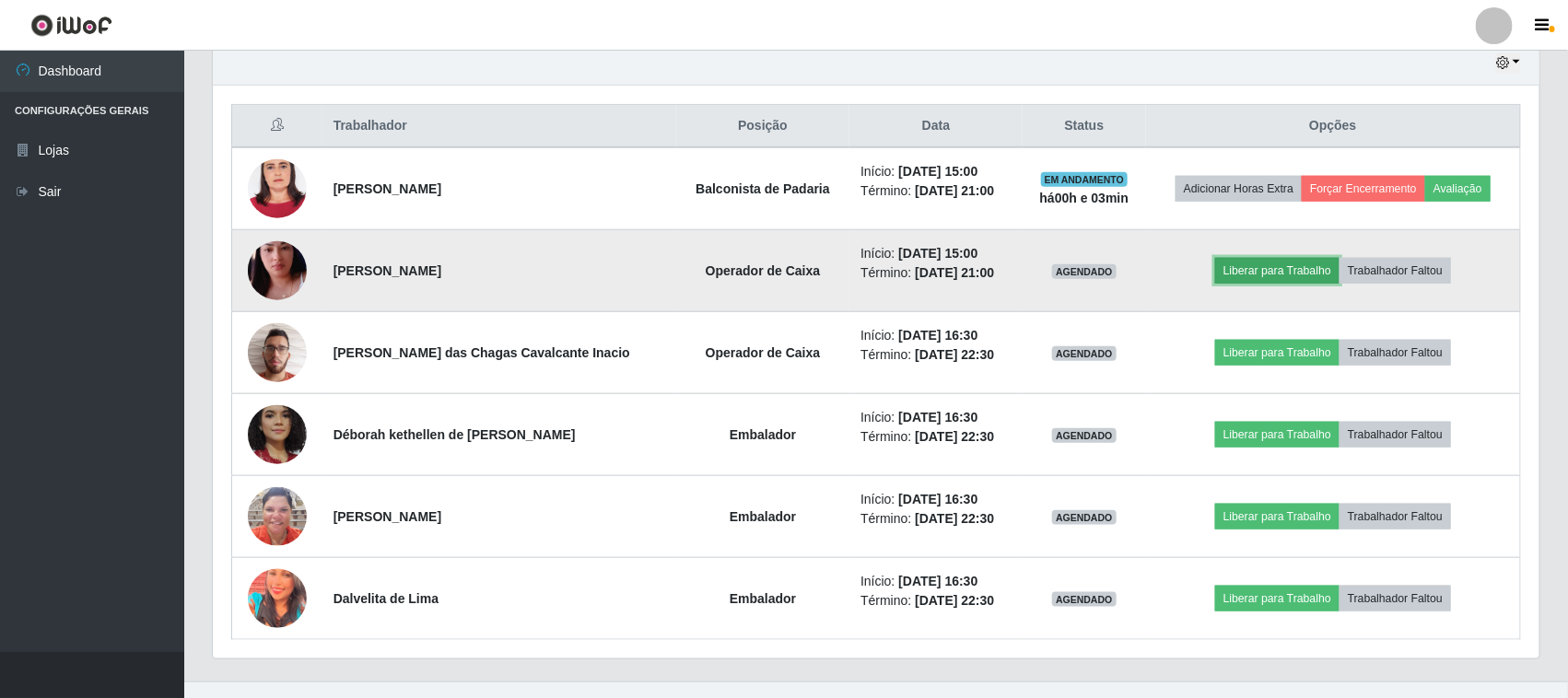
click at [1234, 268] on button "Liberar para Trabalho" at bounding box center [1277, 270] width 125 height 26
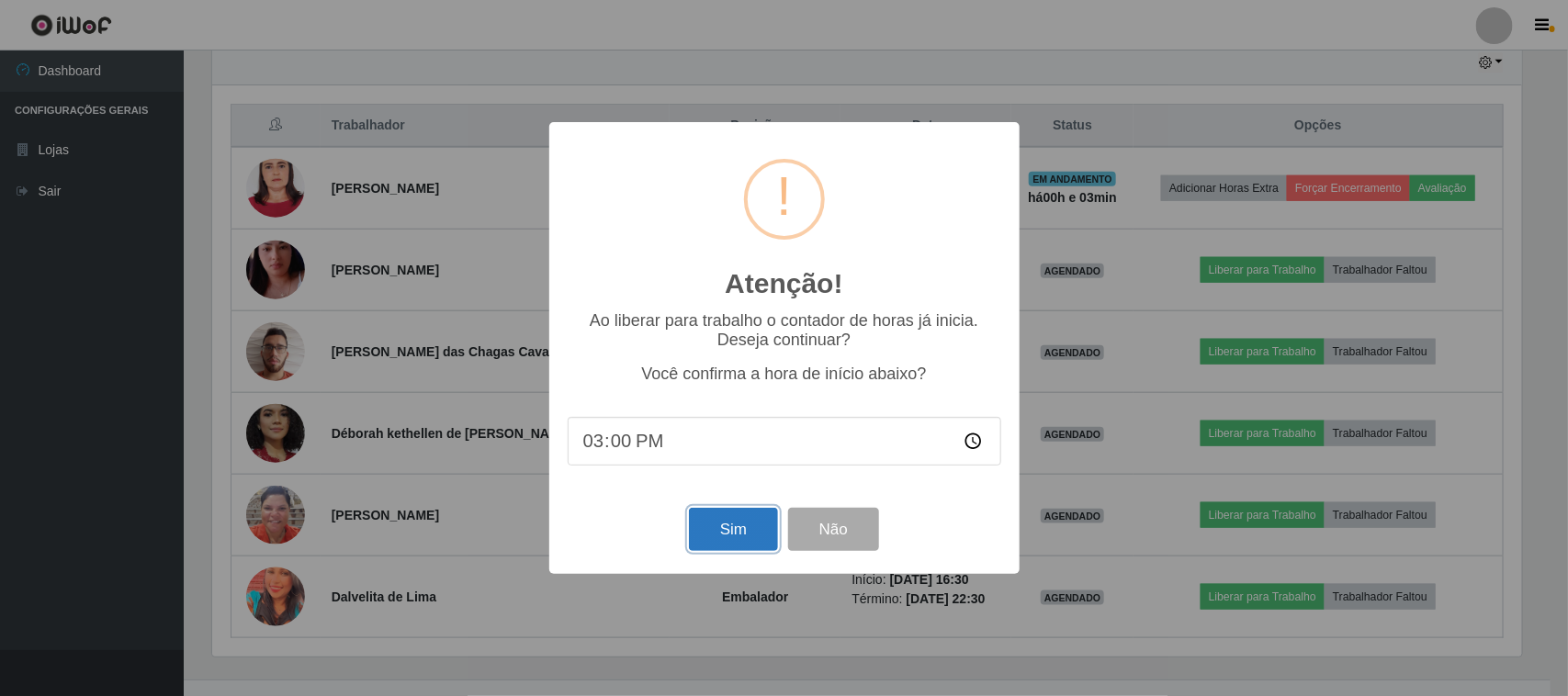
click at [736, 525] on button "Sim" at bounding box center [734, 530] width 89 height 44
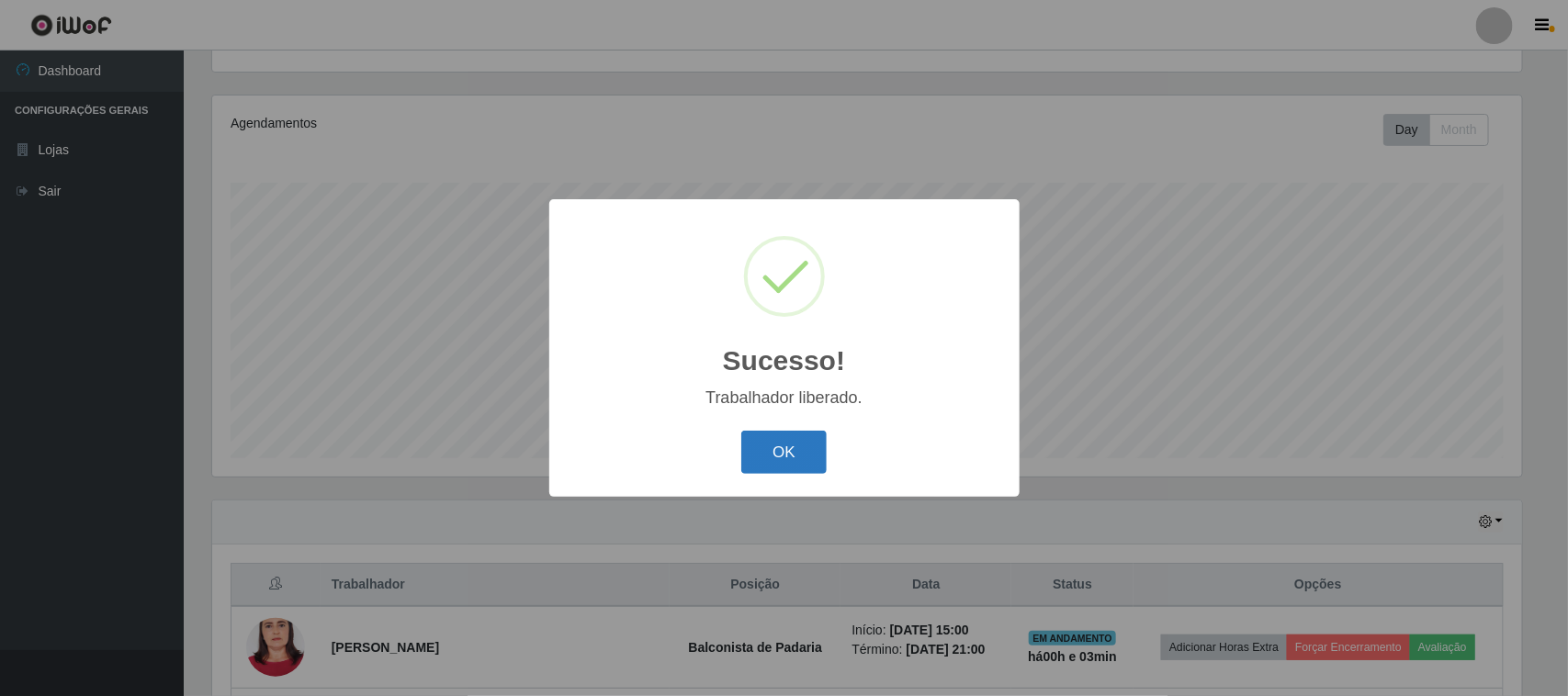
click at [754, 451] on button "OK" at bounding box center [784, 452] width 85 height 44
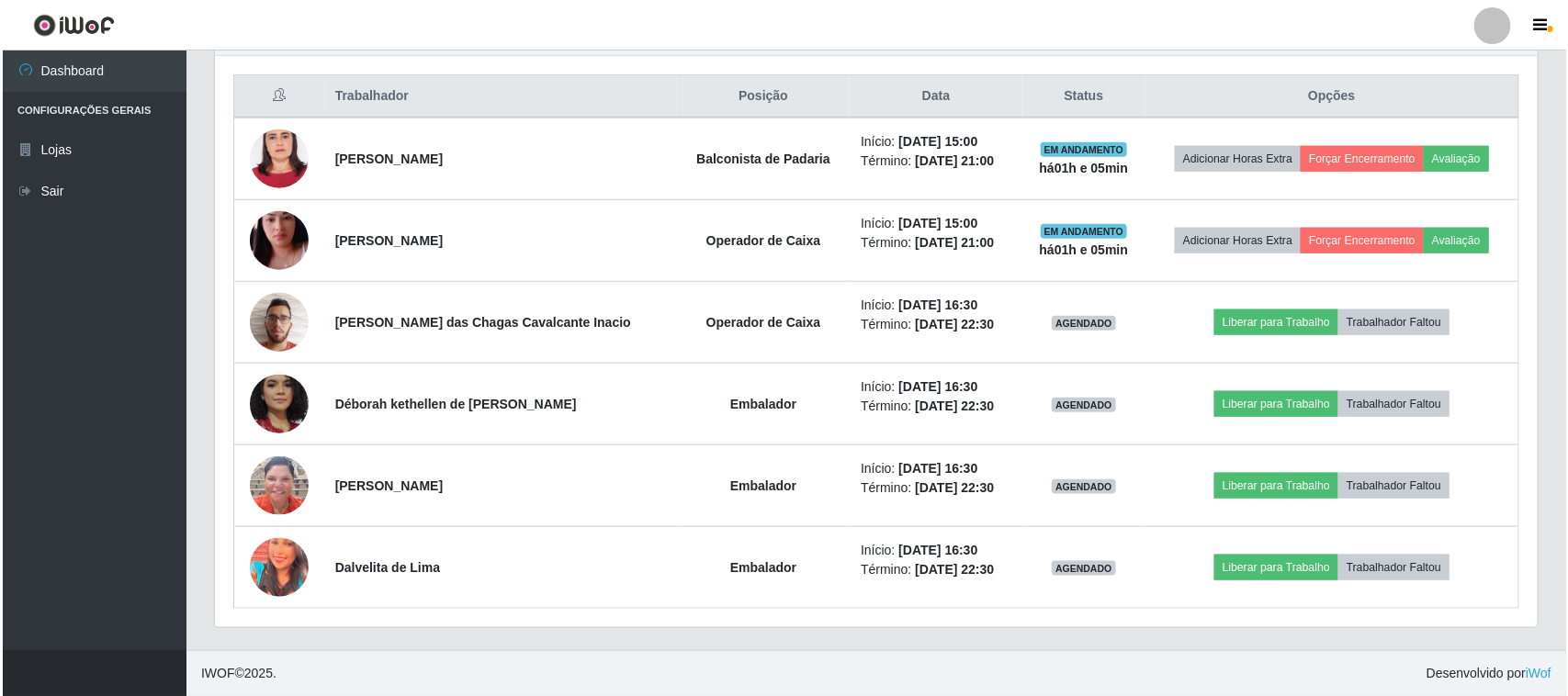
scroll to position [690, 0]
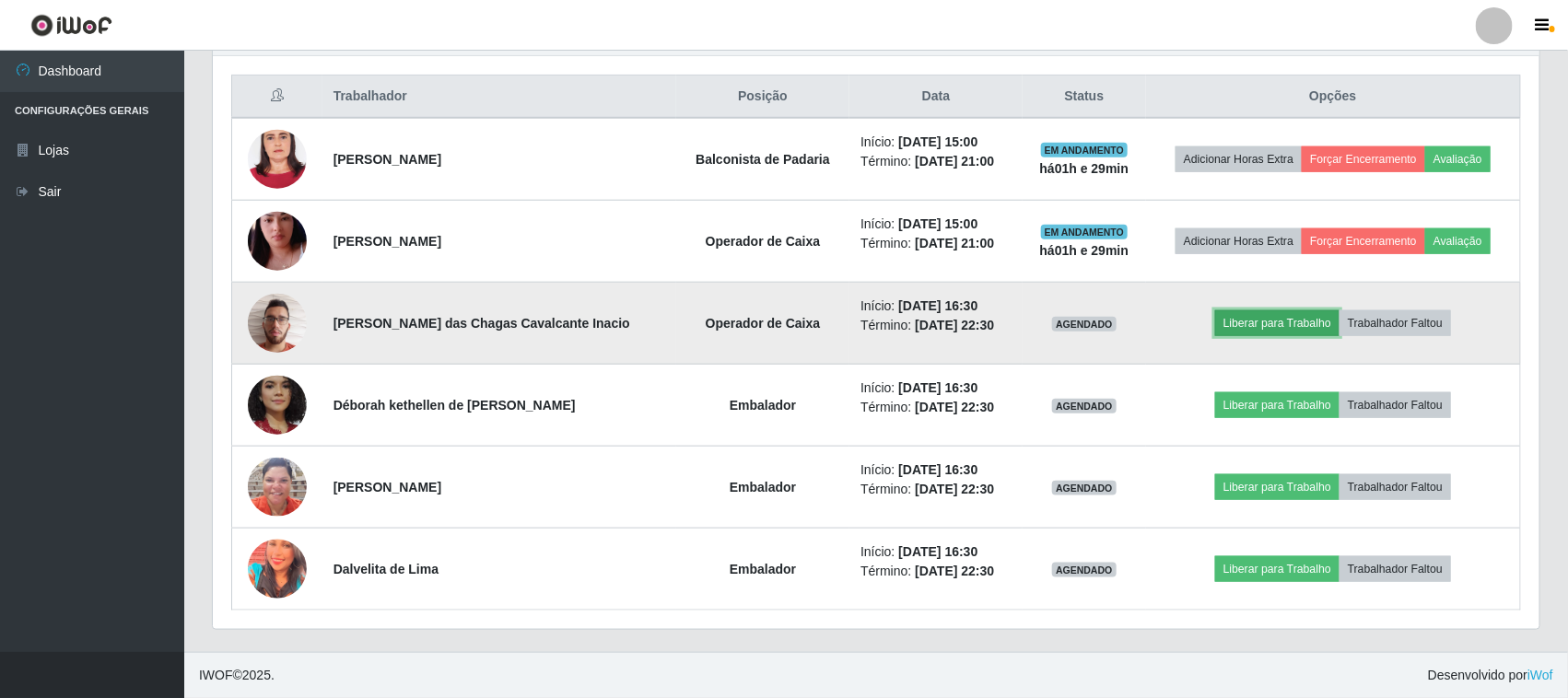
click at [1318, 314] on button "Liberar para Trabalho" at bounding box center [1277, 323] width 125 height 26
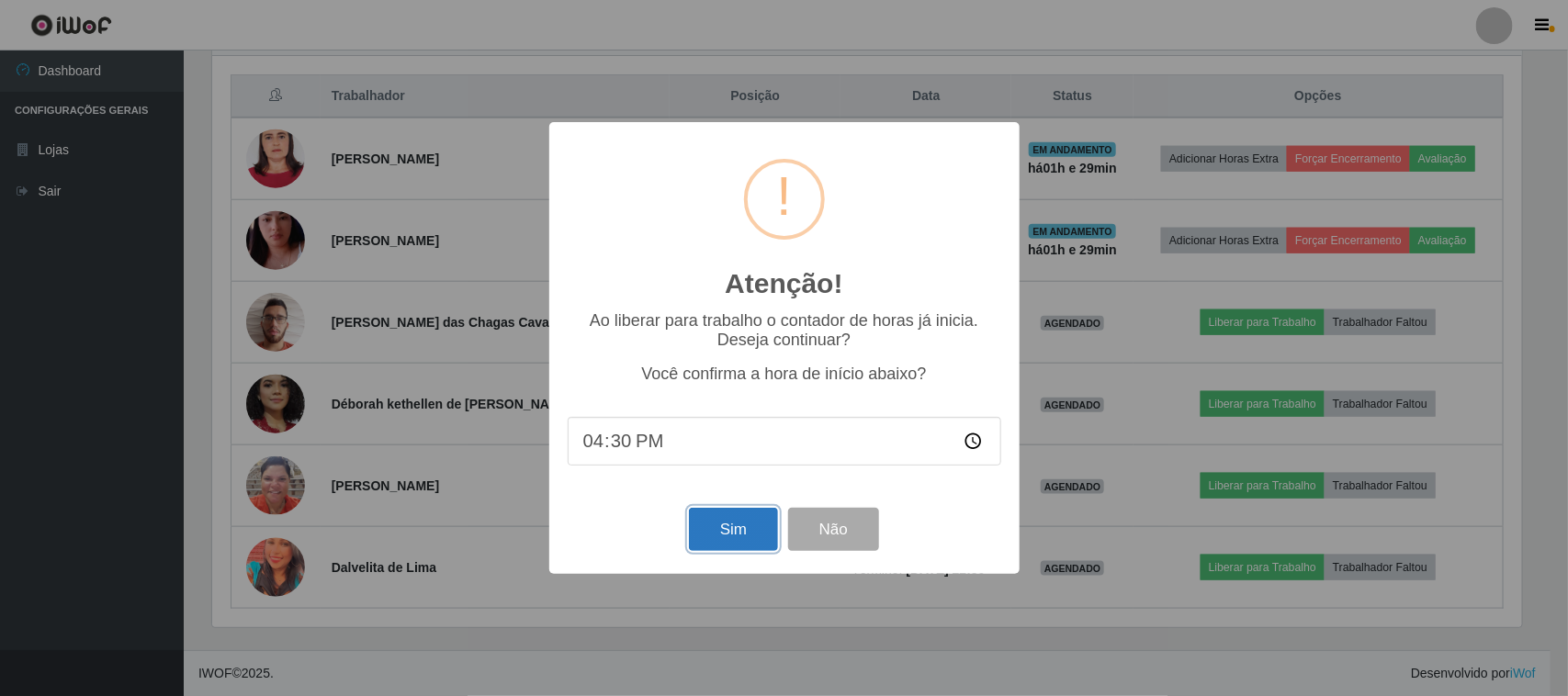
click at [745, 545] on button "Sim" at bounding box center [734, 530] width 89 height 44
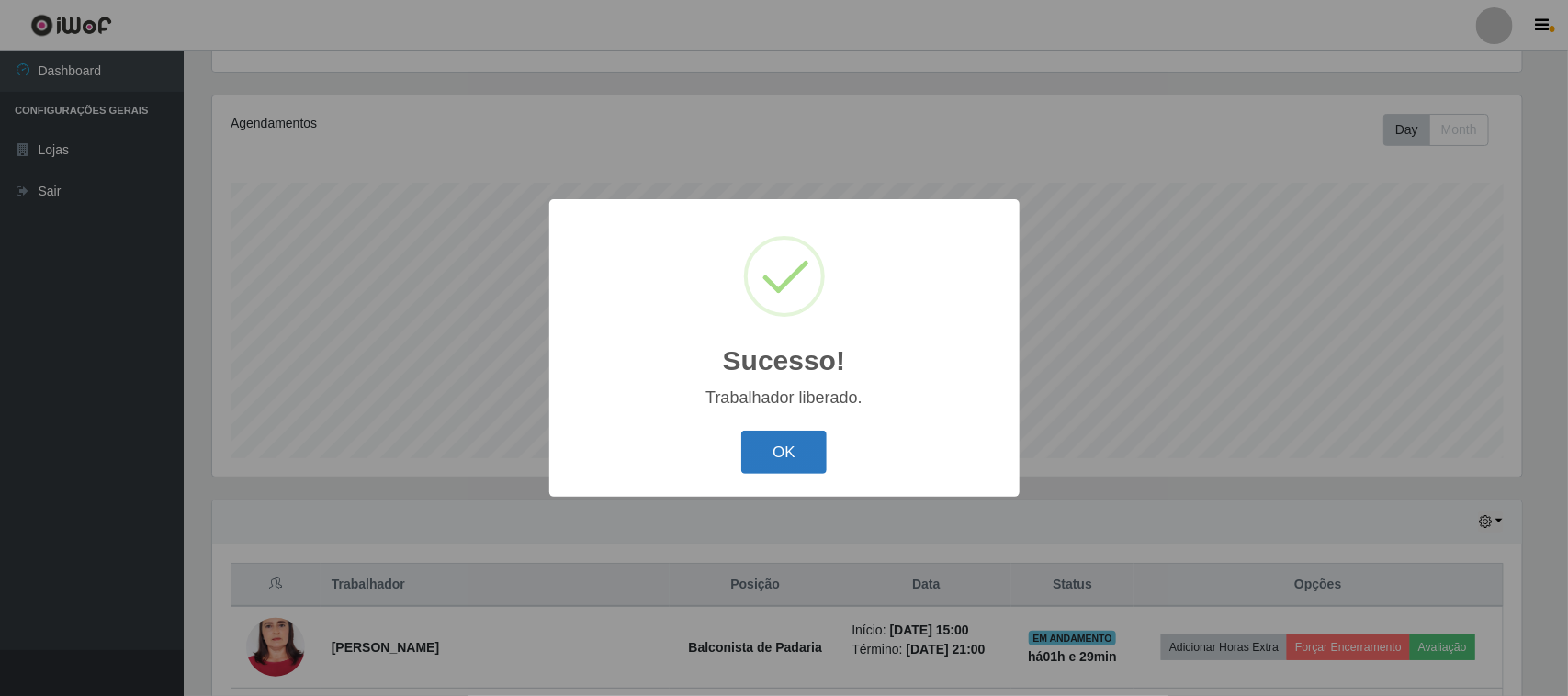
click at [778, 439] on button "OK" at bounding box center [784, 452] width 85 height 44
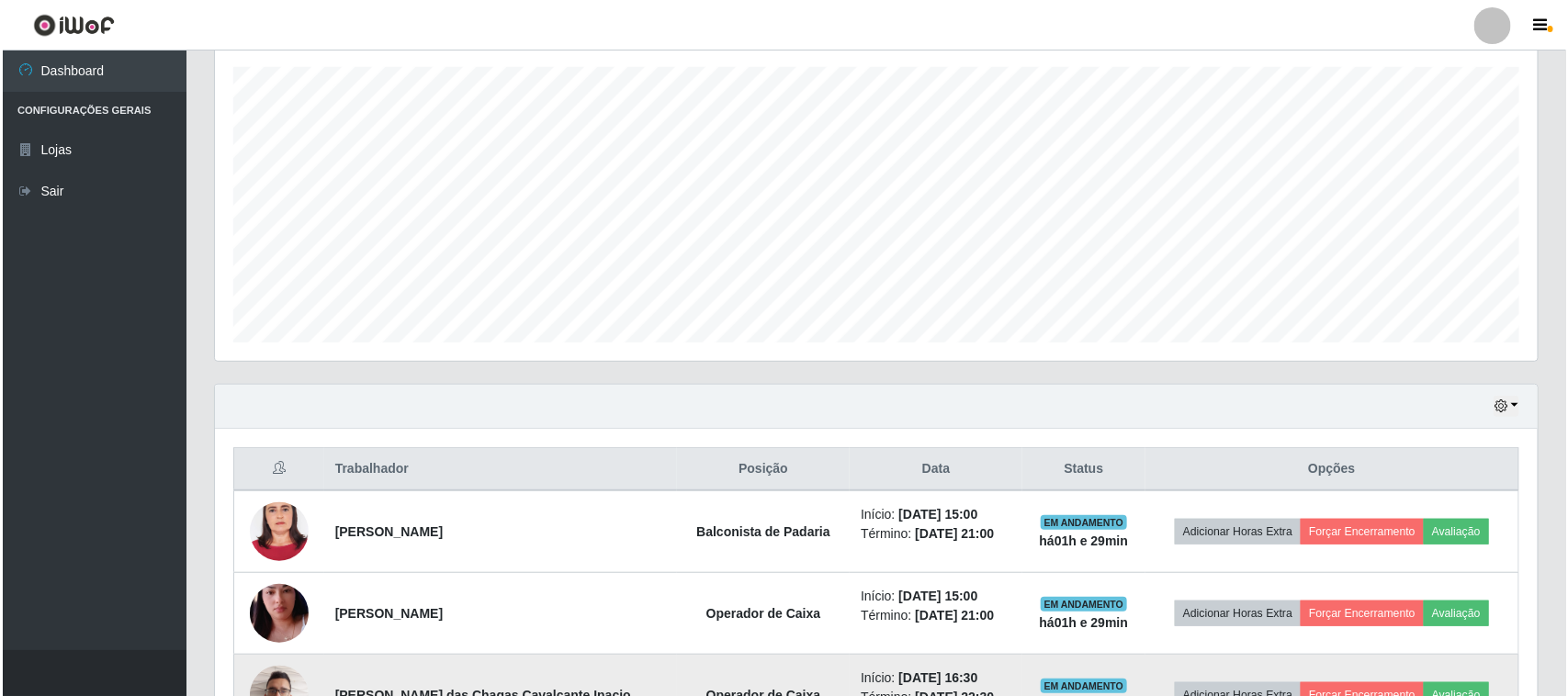
scroll to position [658, 0]
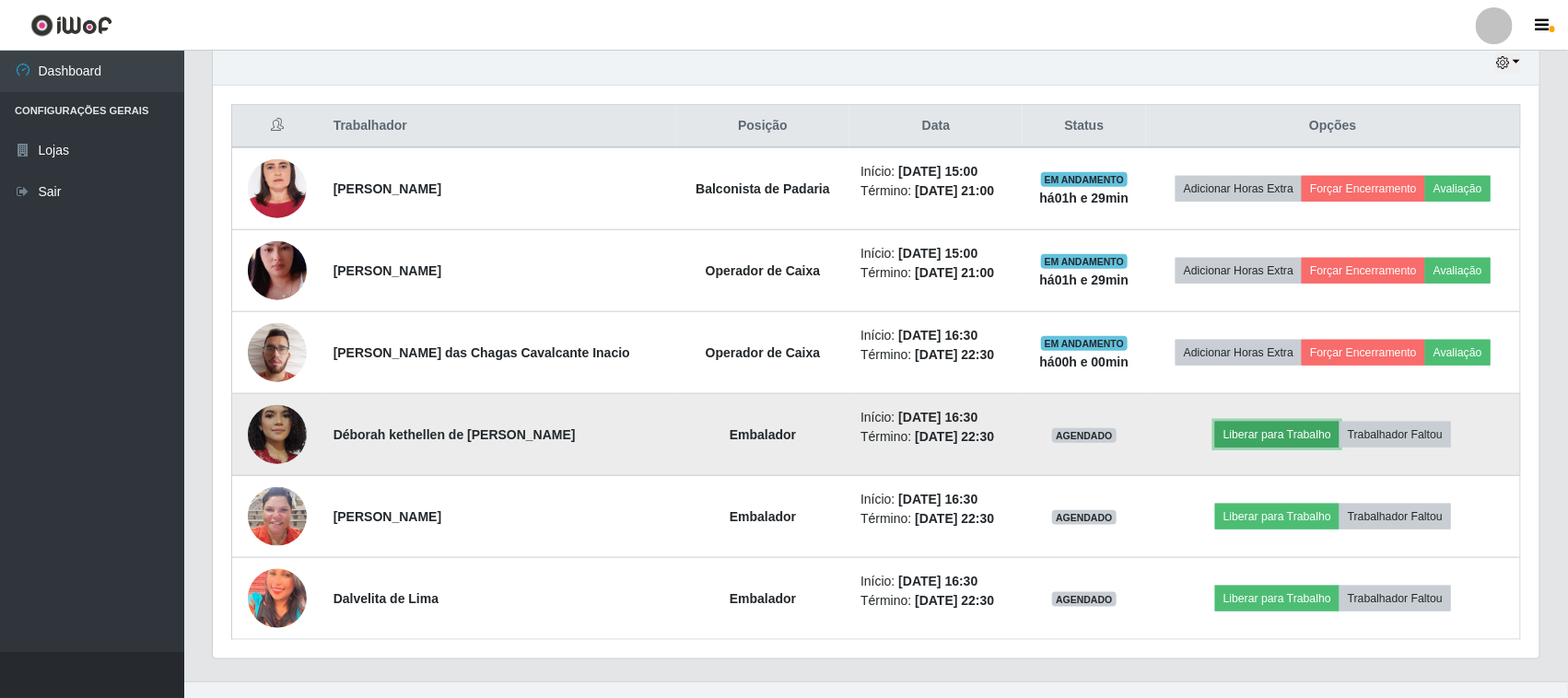
click at [1236, 435] on button "Liberar para Trabalho" at bounding box center [1277, 435] width 125 height 26
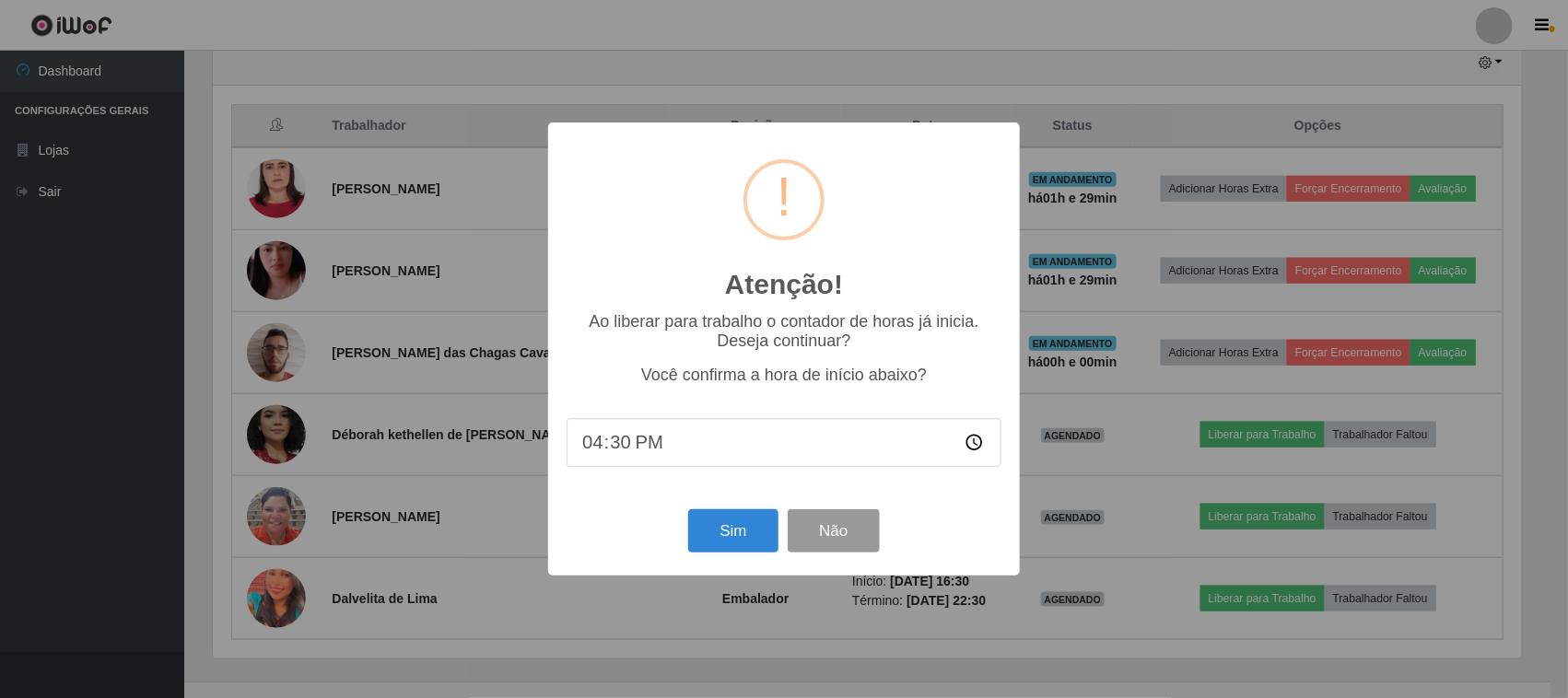
scroll to position [383, 1314]
drag, startPoint x: 678, startPoint y: 557, endPoint x: 707, endPoint y: 539, distance: 34.1
click at [683, 554] on div "Sim Não" at bounding box center [786, 531] width 435 height 52
click at [707, 539] on button "Sim" at bounding box center [736, 532] width 89 height 44
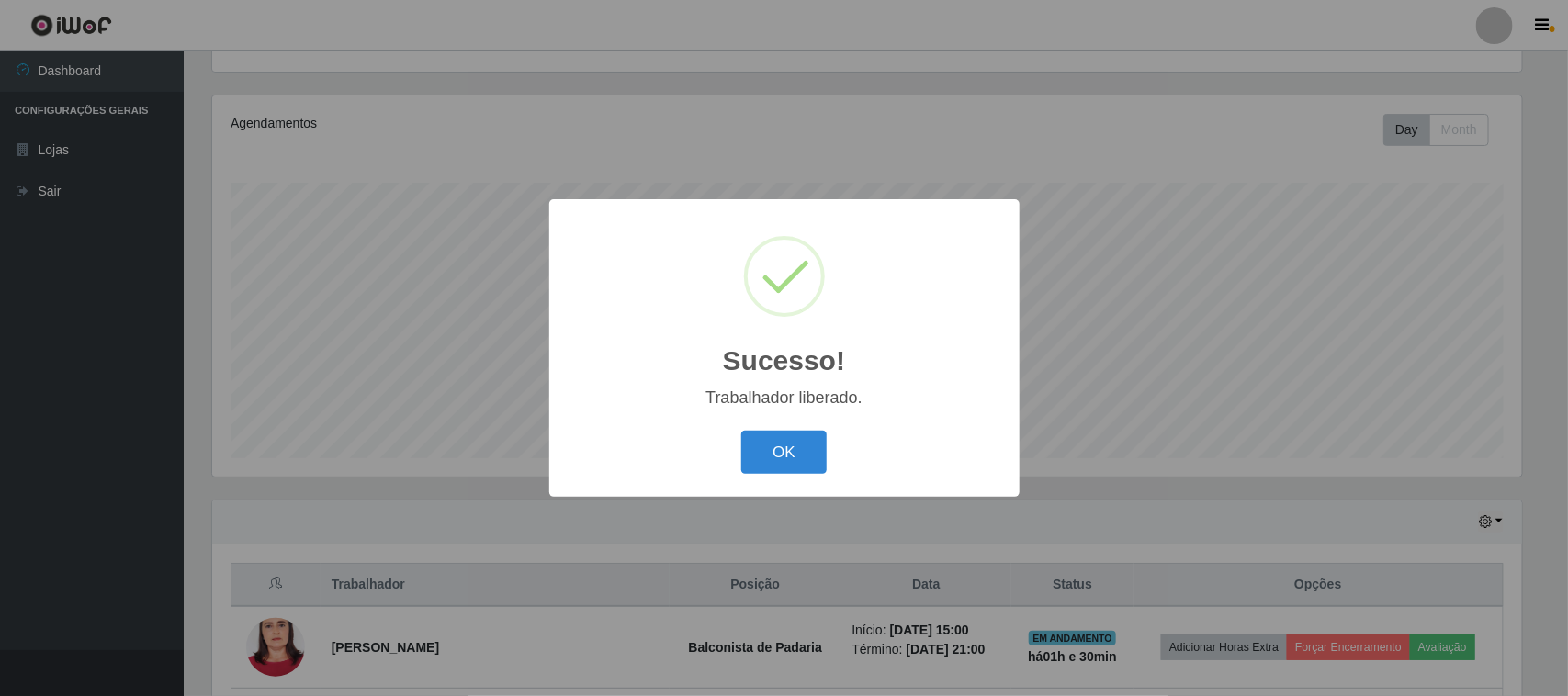
drag, startPoint x: 783, startPoint y: 456, endPoint x: 818, endPoint y: 449, distance: 35.7
click at [783, 455] on button "OK" at bounding box center [784, 452] width 85 height 44
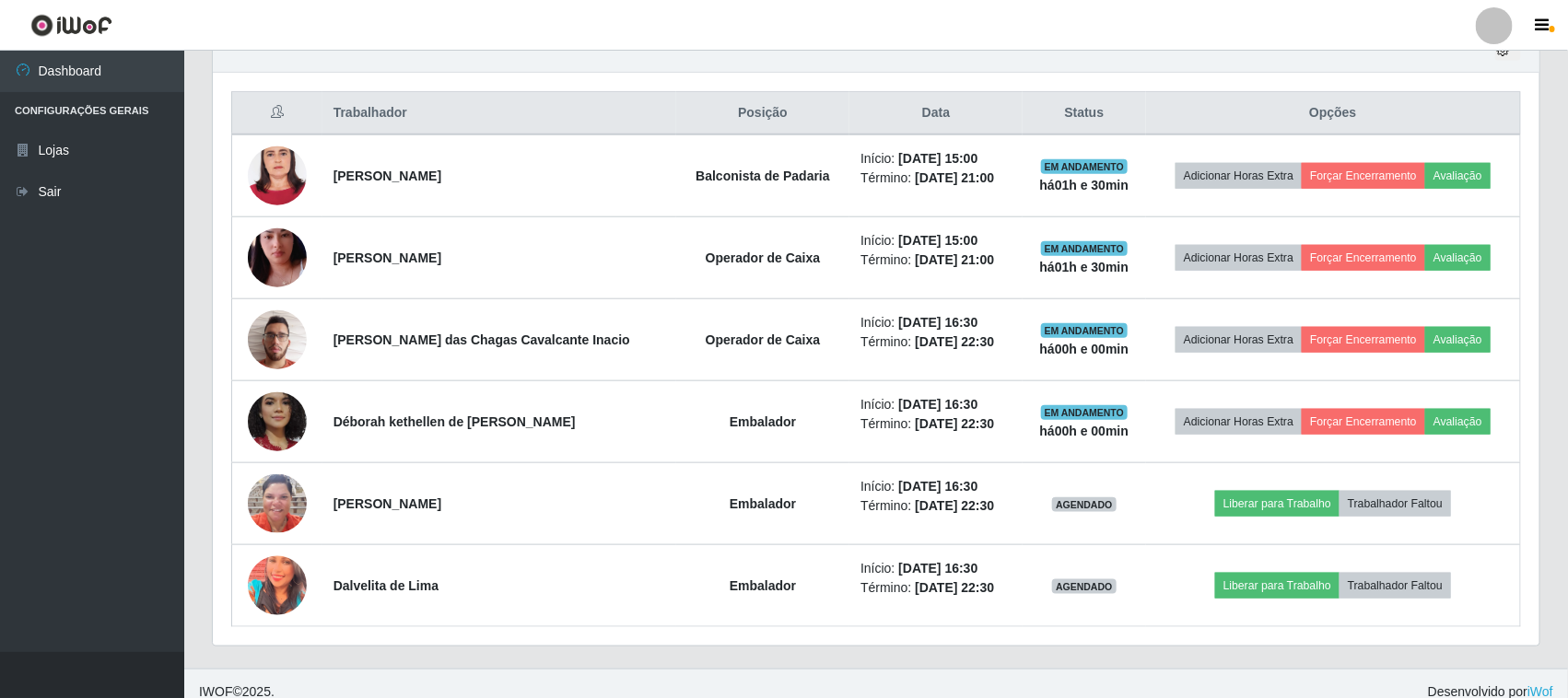
scroll to position [692, 0]
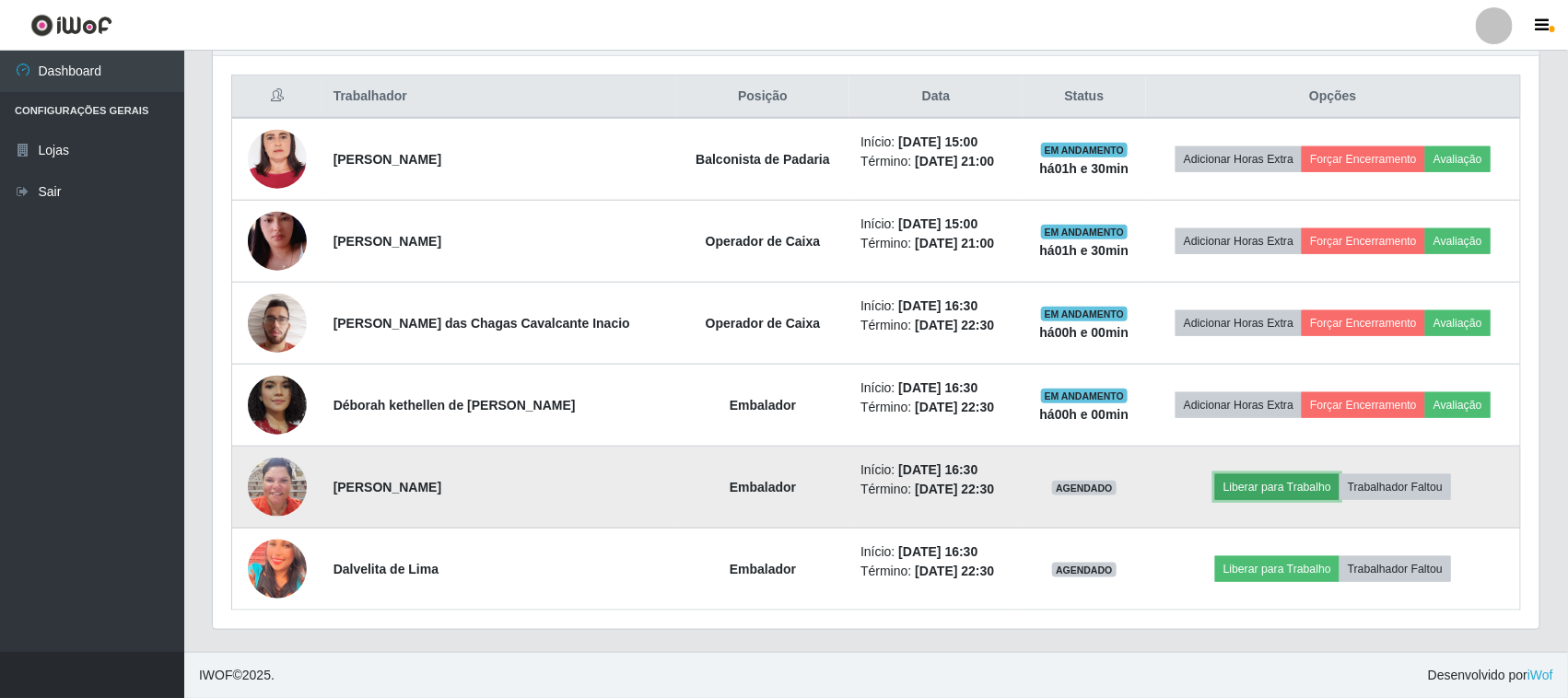
click at [1260, 486] on button "Liberar para Trabalho" at bounding box center [1277, 487] width 125 height 26
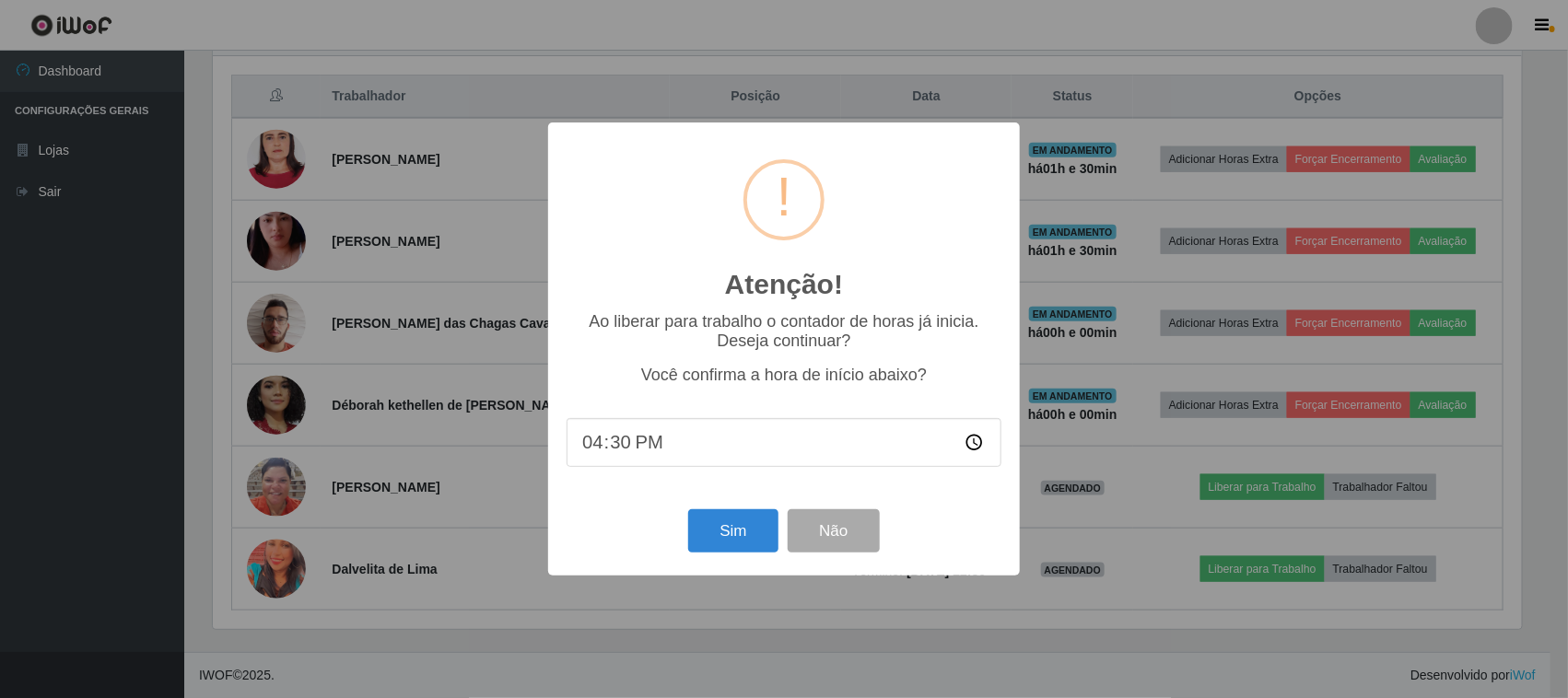
scroll to position [383, 1314]
click at [664, 533] on div "Sim Não" at bounding box center [786, 531] width 435 height 52
click at [697, 528] on button "Sim" at bounding box center [736, 532] width 89 height 44
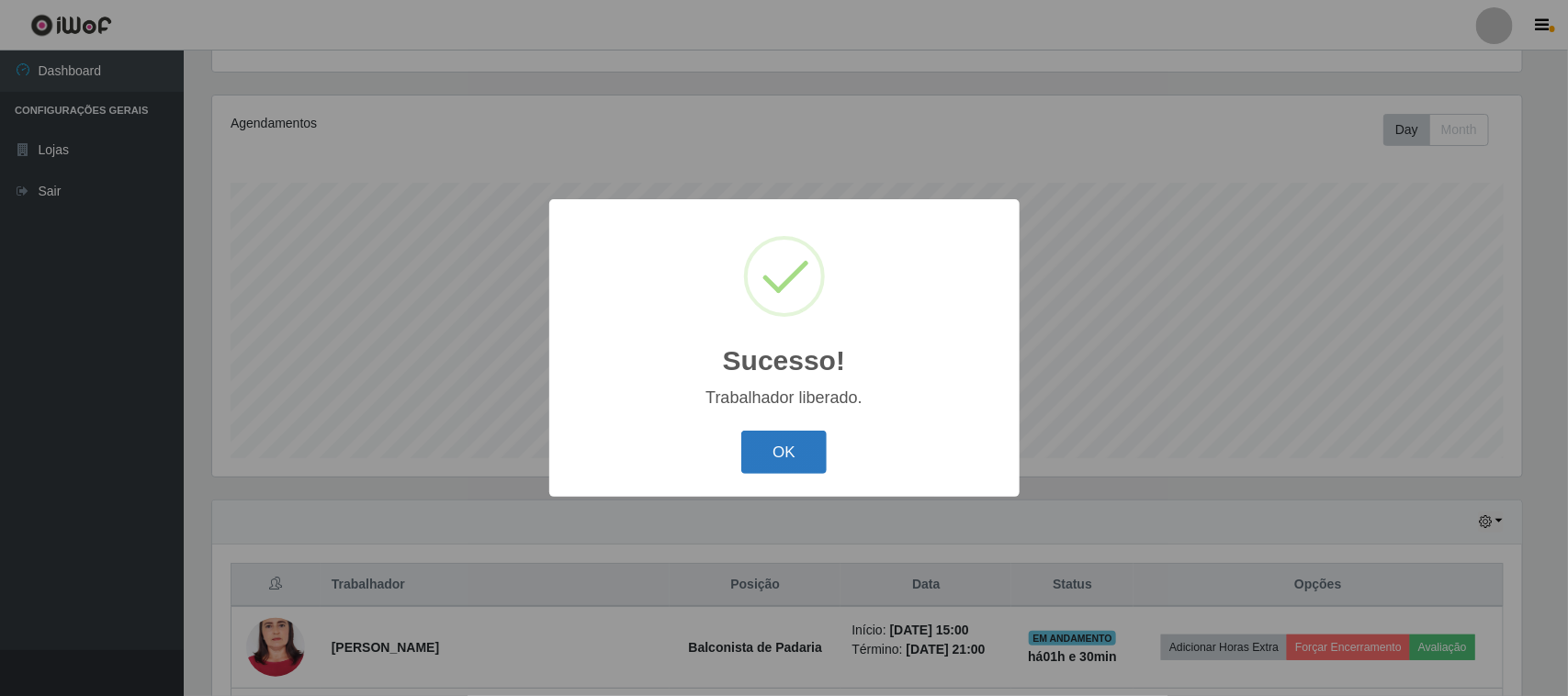
click at [762, 453] on button "OK" at bounding box center [784, 452] width 85 height 44
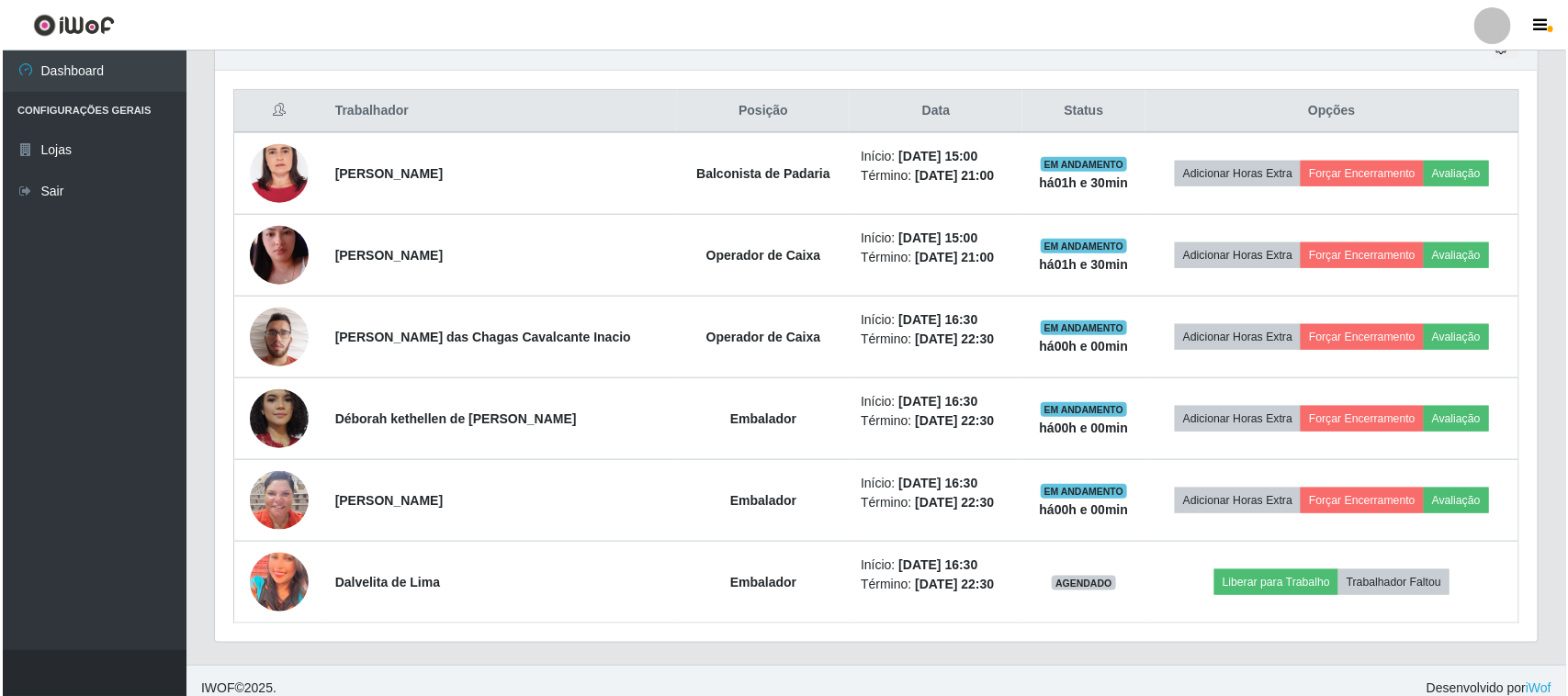
scroll to position [690, 0]
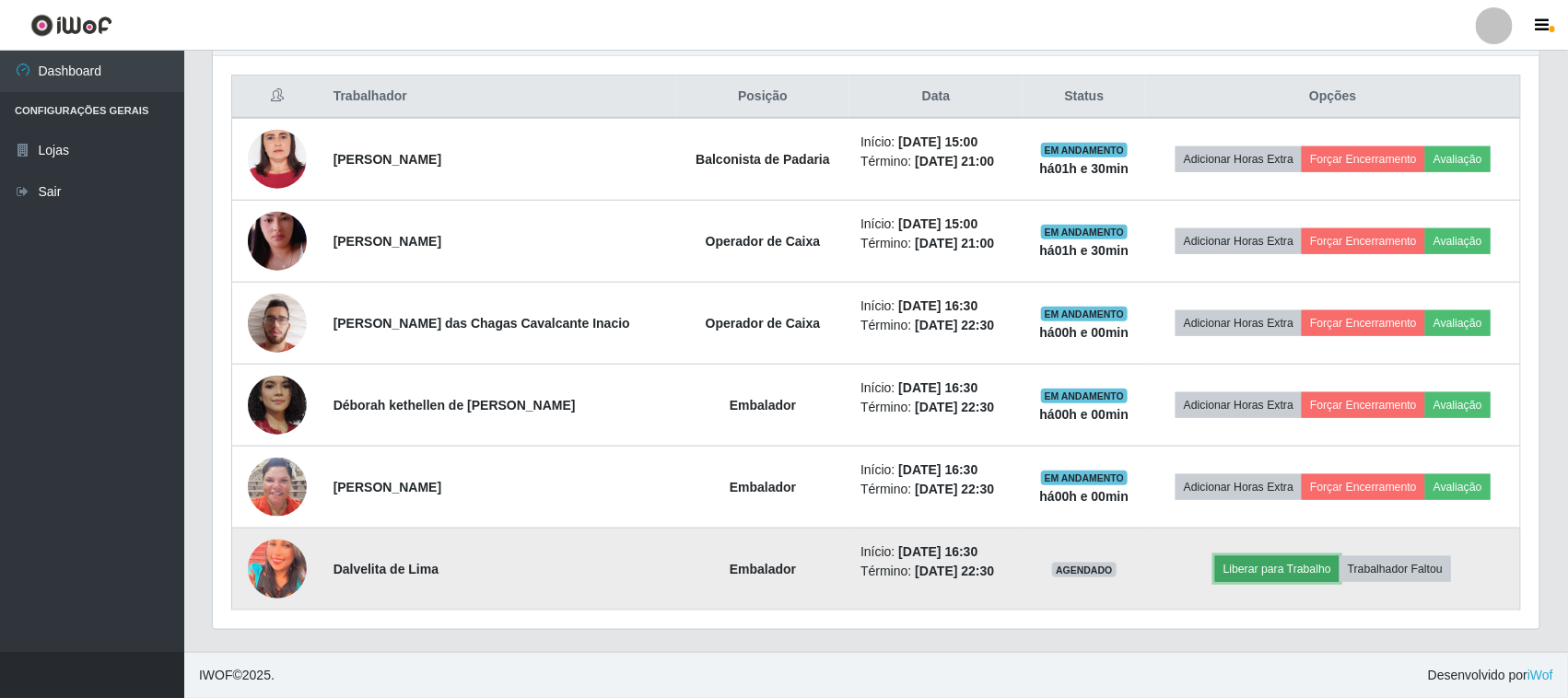
click at [1267, 569] on button "Liberar para Trabalho" at bounding box center [1277, 569] width 125 height 26
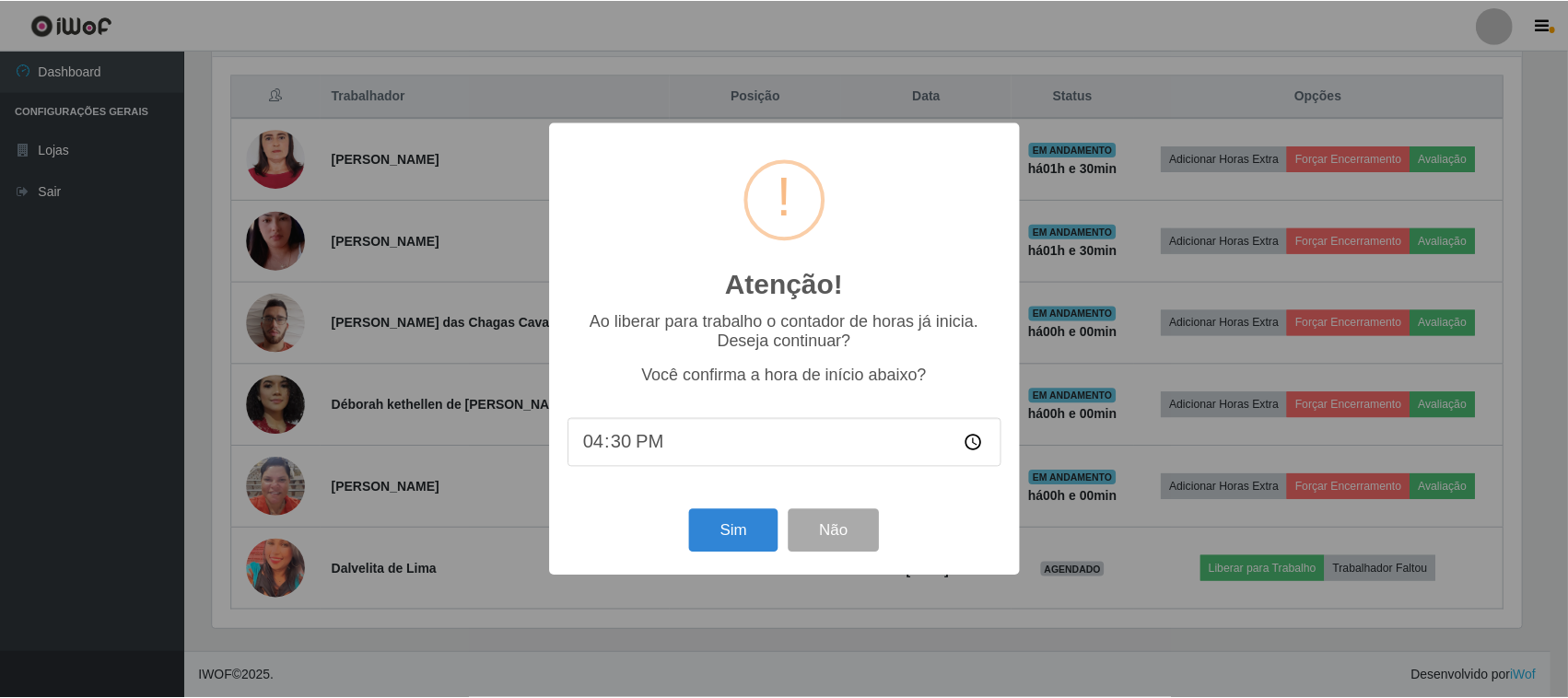
scroll to position [383, 1314]
click at [726, 533] on button "Sim" at bounding box center [736, 532] width 89 height 44
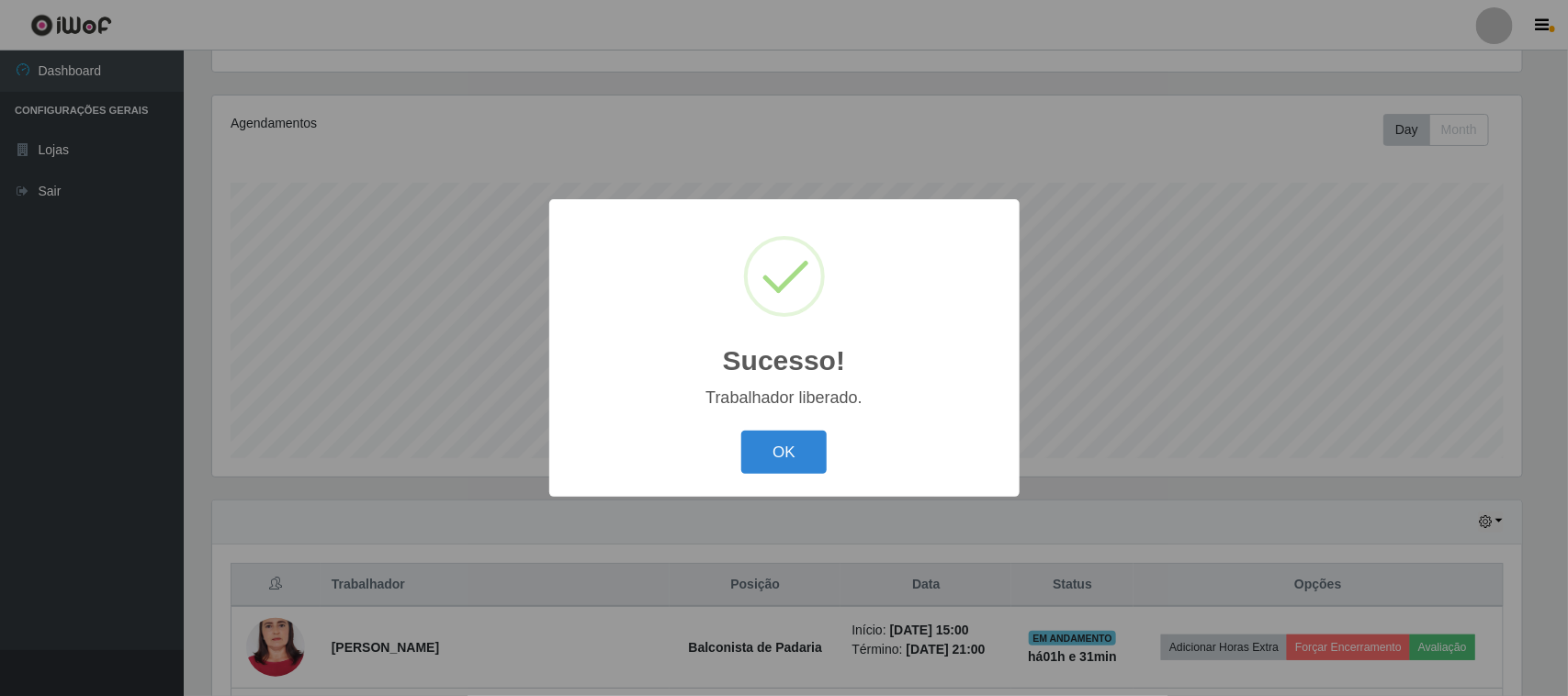
drag, startPoint x: 774, startPoint y: 442, endPoint x: 1096, endPoint y: 147, distance: 436.7
click at [775, 433] on button "OK" at bounding box center [784, 452] width 85 height 44
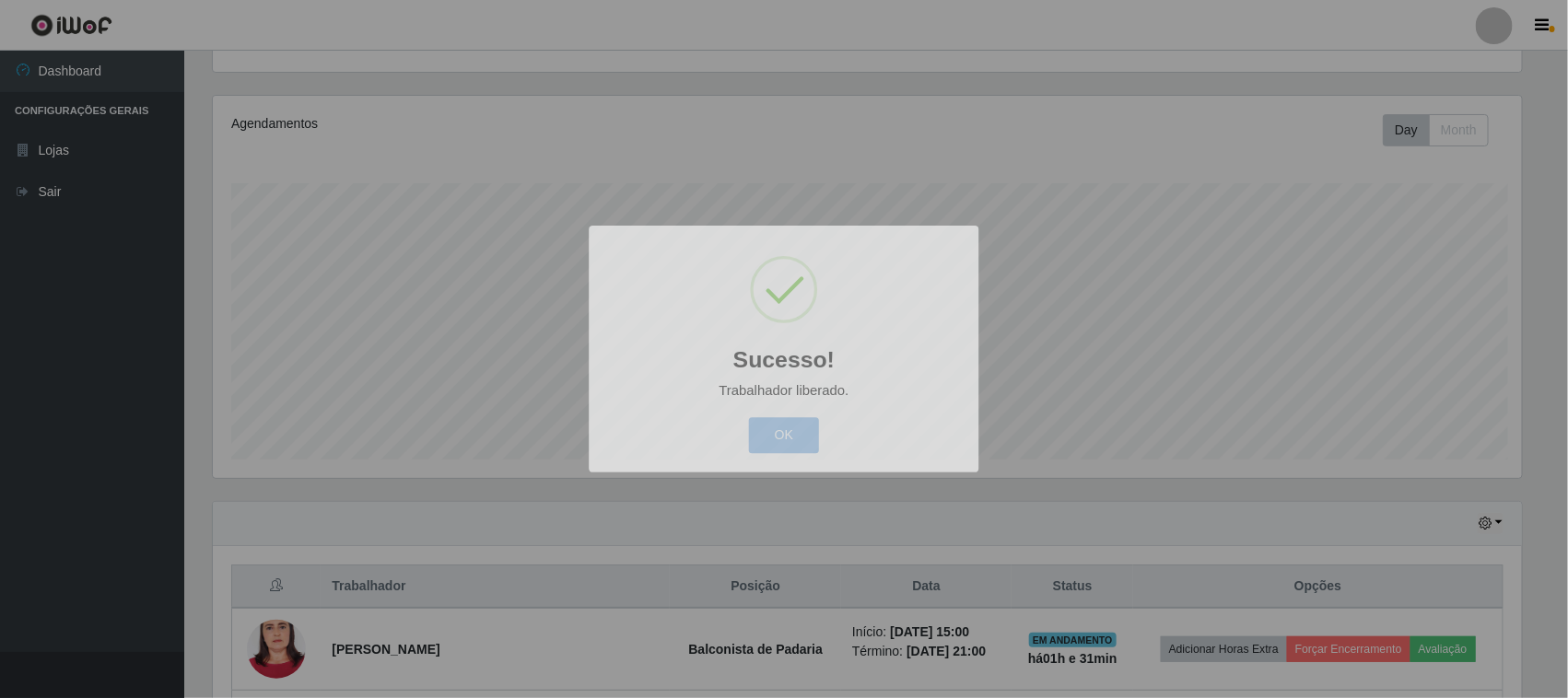
scroll to position [383, 1326]
